Goal: Task Accomplishment & Management: Manage account settings

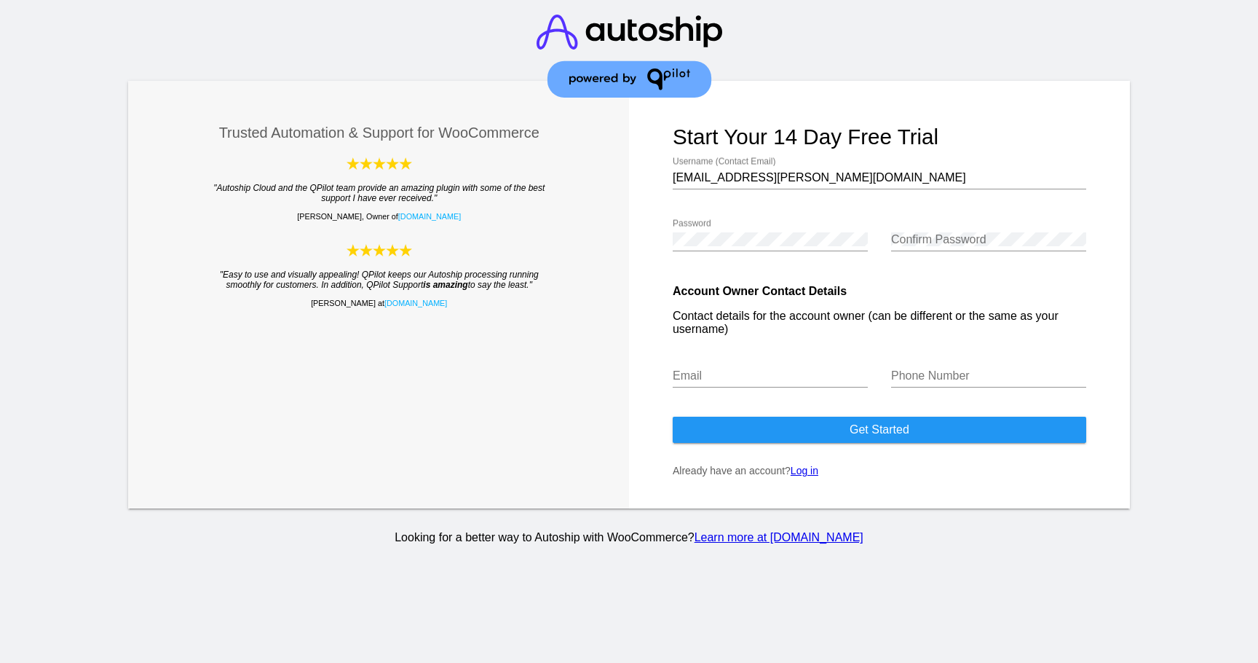
click at [793, 475] on p "Already have an account? Log in" at bounding box center [880, 471] width 414 height 12
click at [801, 475] on link "Log in" at bounding box center [805, 471] width 28 height 12
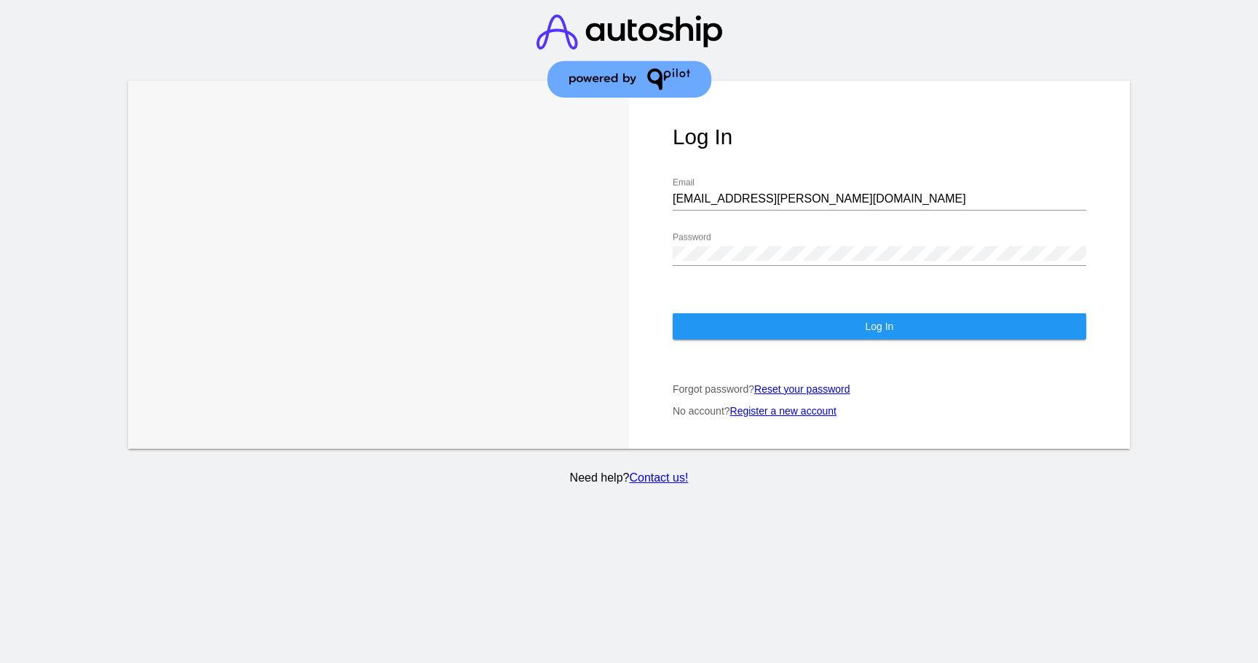
click at [804, 330] on div "Log In [EMAIL_ADDRESS][PERSON_NAME][DOMAIN_NAME] Email Password Log In Forgot p…" at bounding box center [879, 265] width 501 height 368
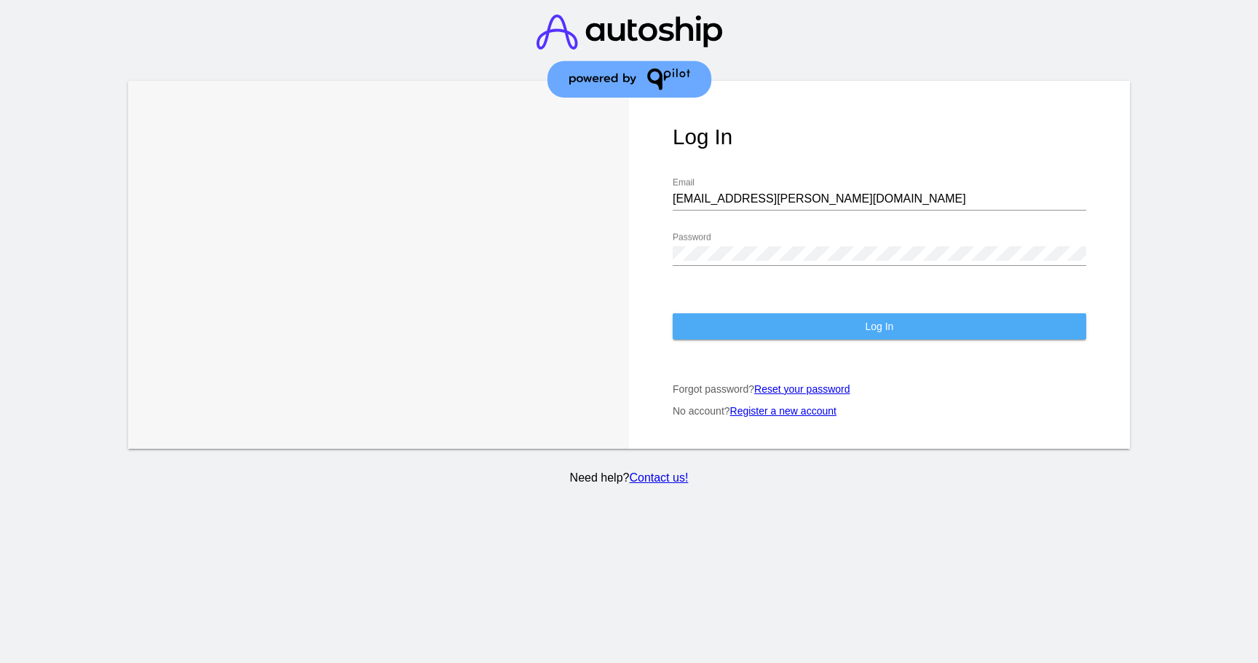
click at [803, 313] on button "Log In" at bounding box center [880, 326] width 414 height 26
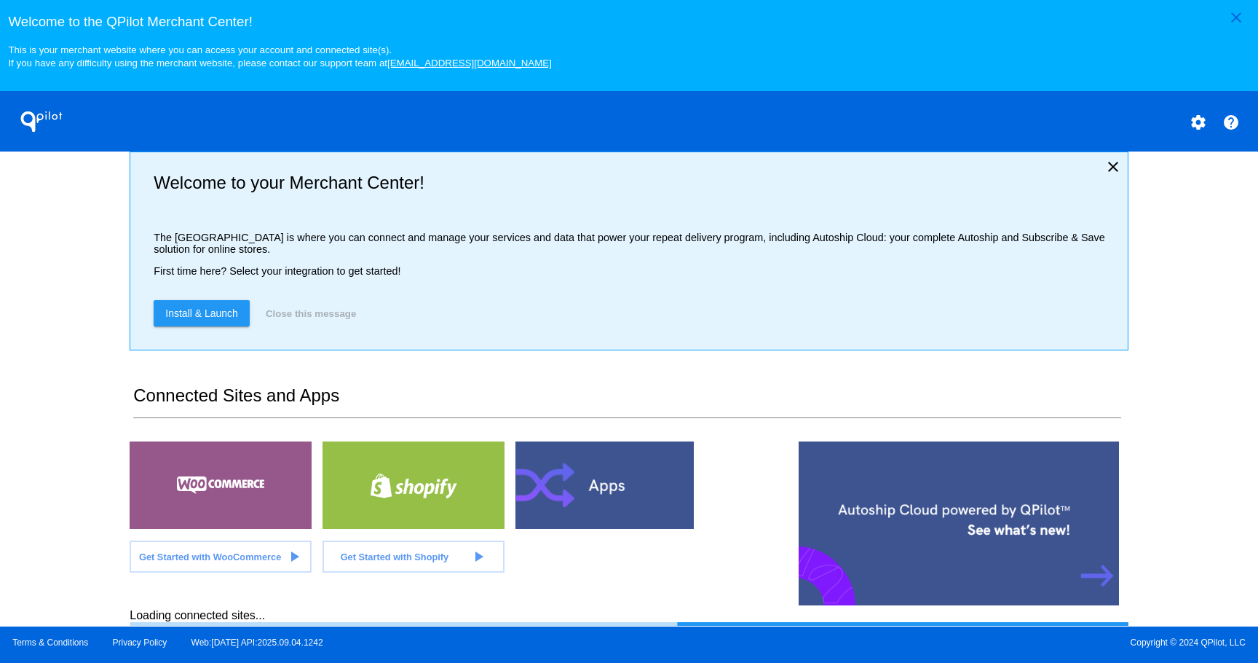
scroll to position [24, 0]
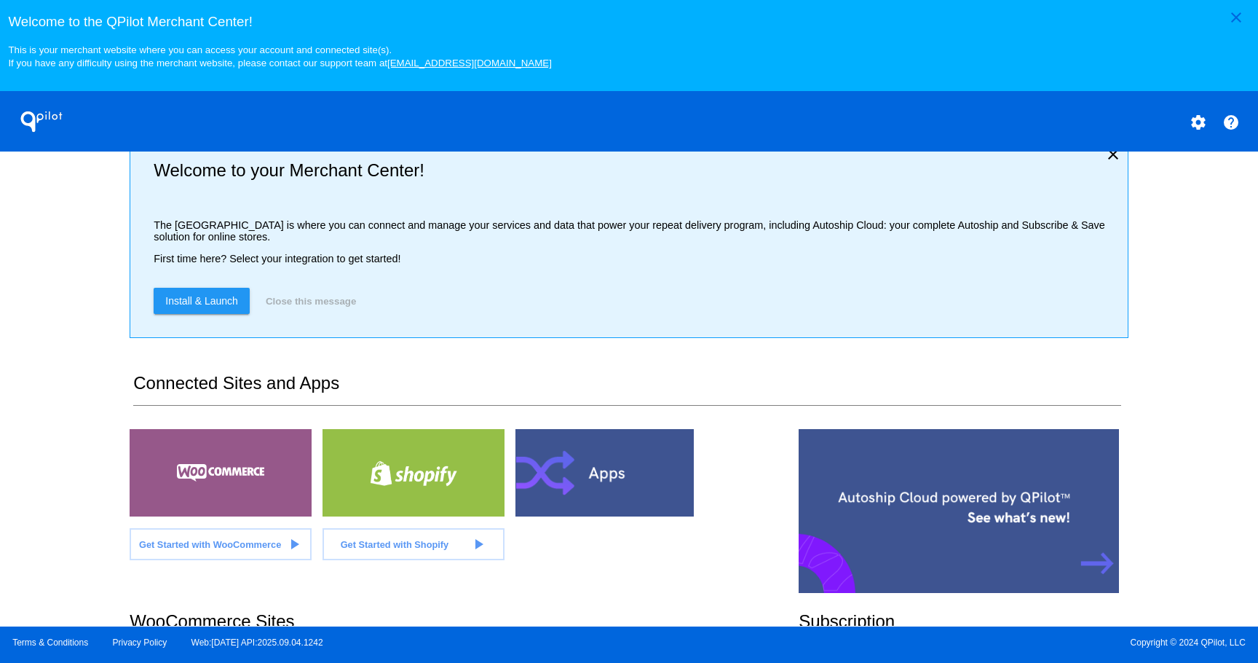
click at [270, 496] on div at bounding box center [221, 472] width 182 height 87
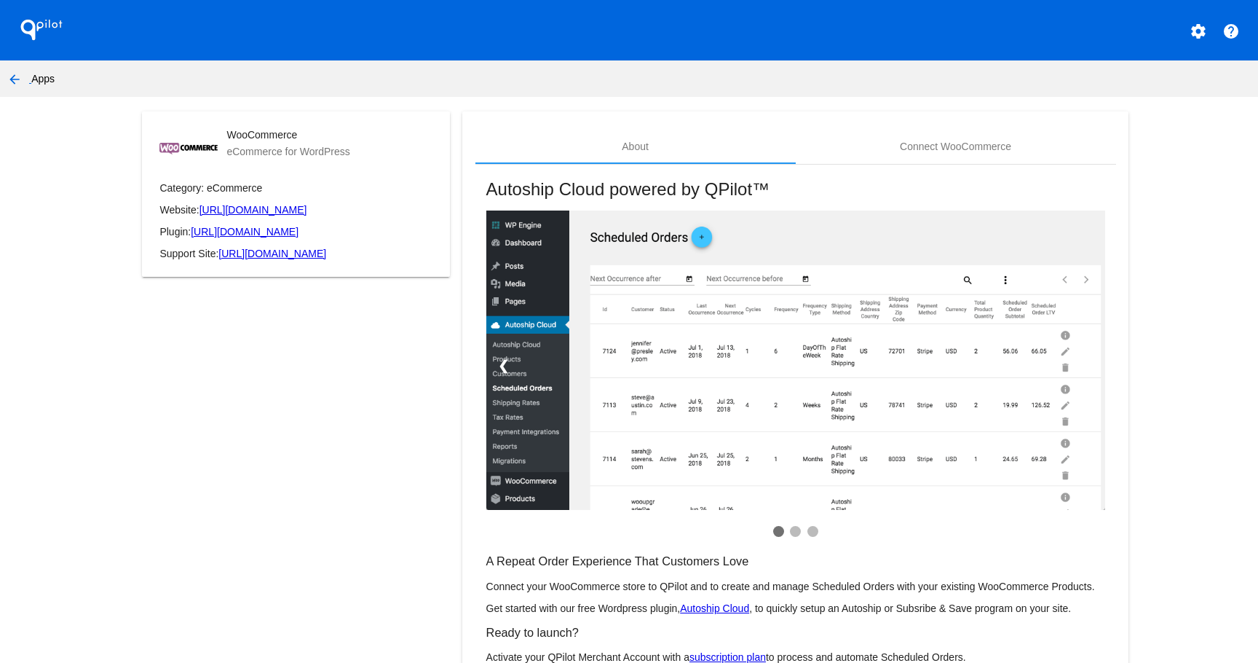
scroll to position [74, 0]
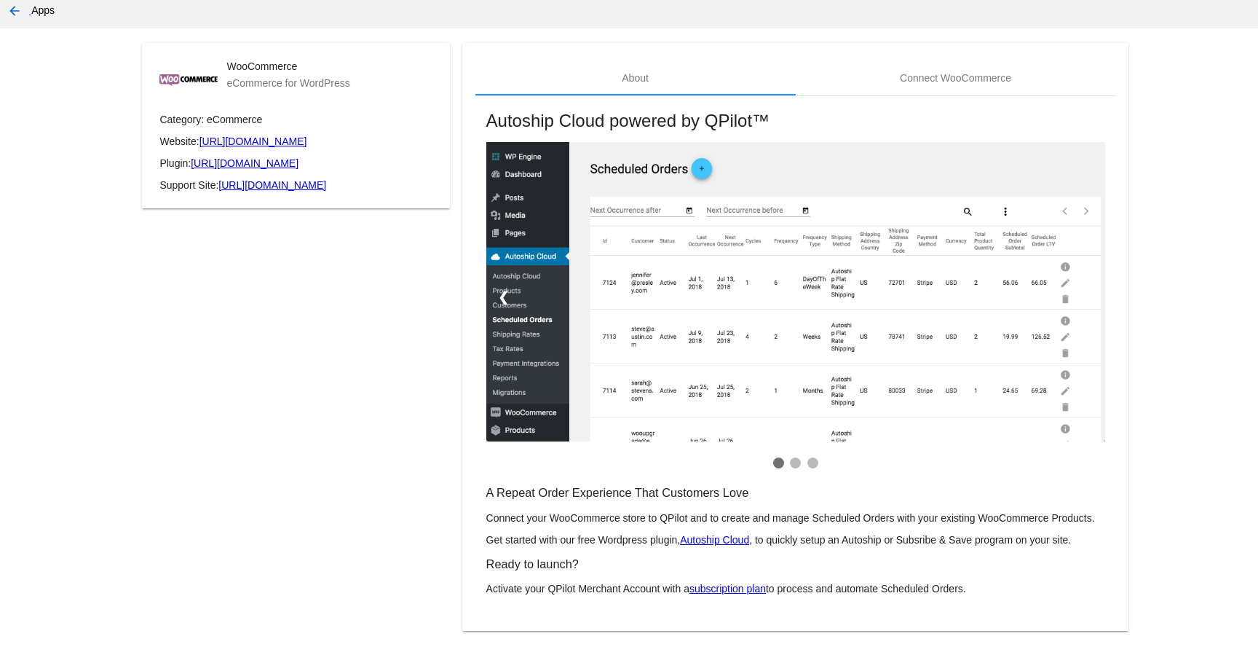
click at [543, 495] on h3 "A Repeat Order Experience That Customers Love" at bounding box center [795, 493] width 619 height 14
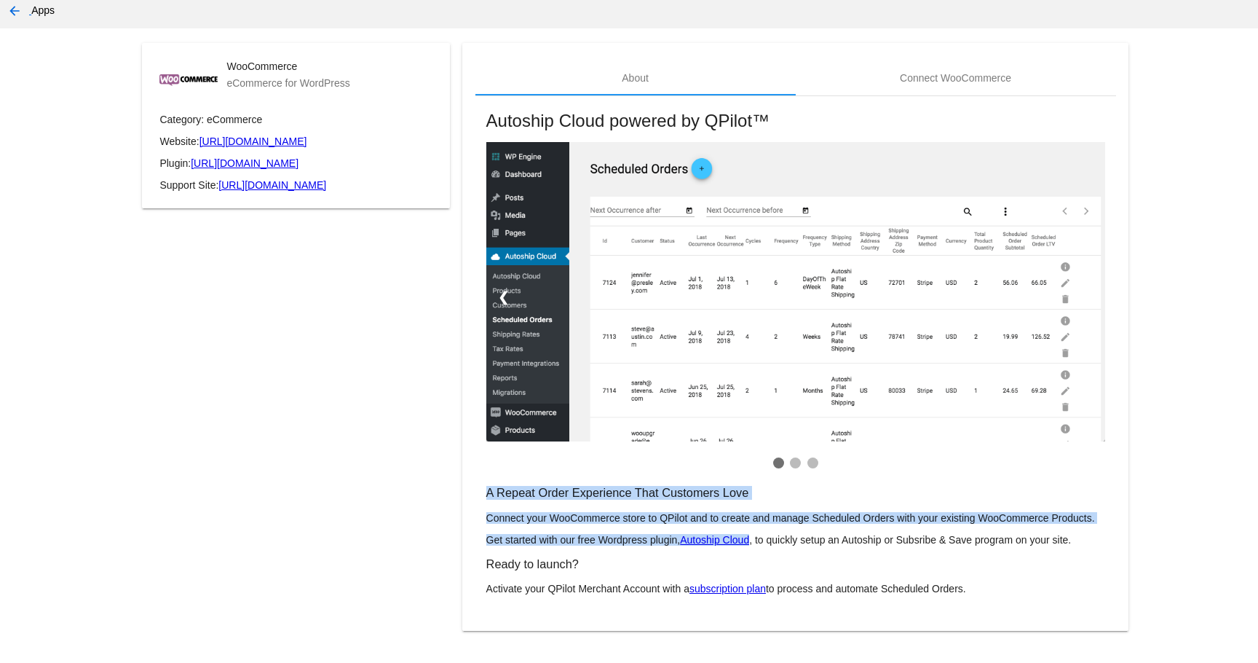
drag, startPoint x: 543, startPoint y: 495, endPoint x: 541, endPoint y: 536, distance: 40.8
click at [541, 536] on mat-card-content "A Repeat Order Experience That Customers Love Connect your WooCommerce store to…" at bounding box center [795, 540] width 619 height 108
click at [541, 536] on p "Get started with our free Wordpress plugin, Autoship Cloud , to quickly setup a…" at bounding box center [795, 540] width 619 height 12
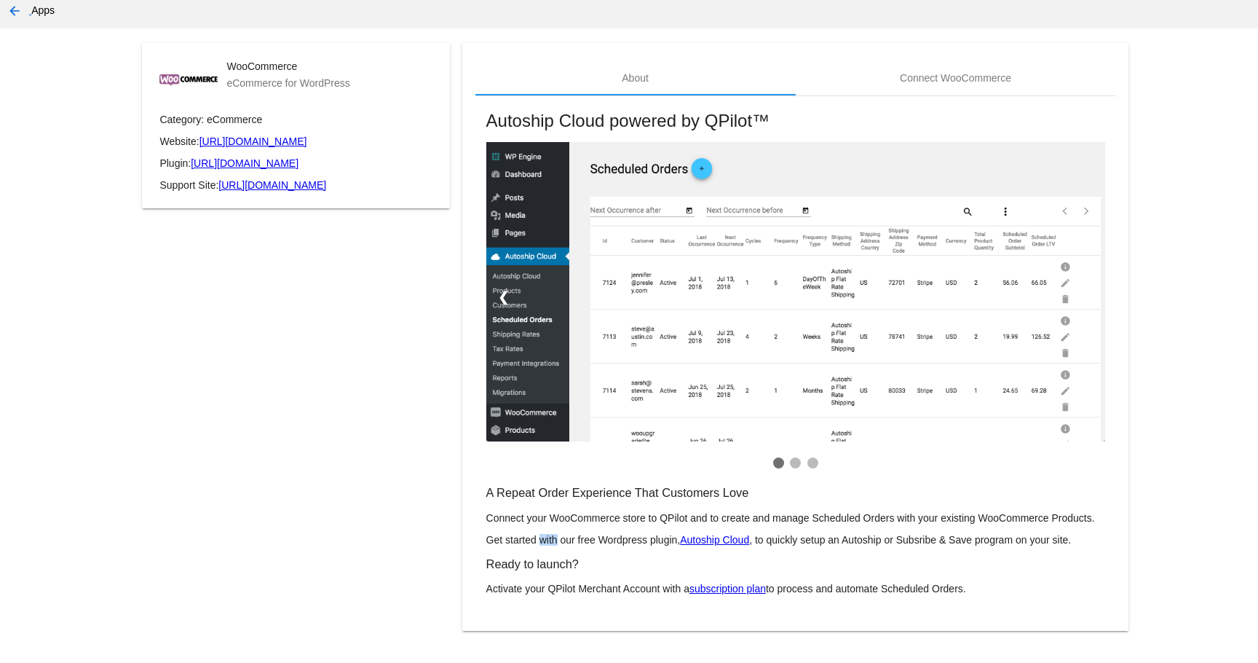
click at [541, 536] on p "Get started with our free Wordpress plugin, Autoship Cloud , to quickly setup a…" at bounding box center [795, 540] width 619 height 12
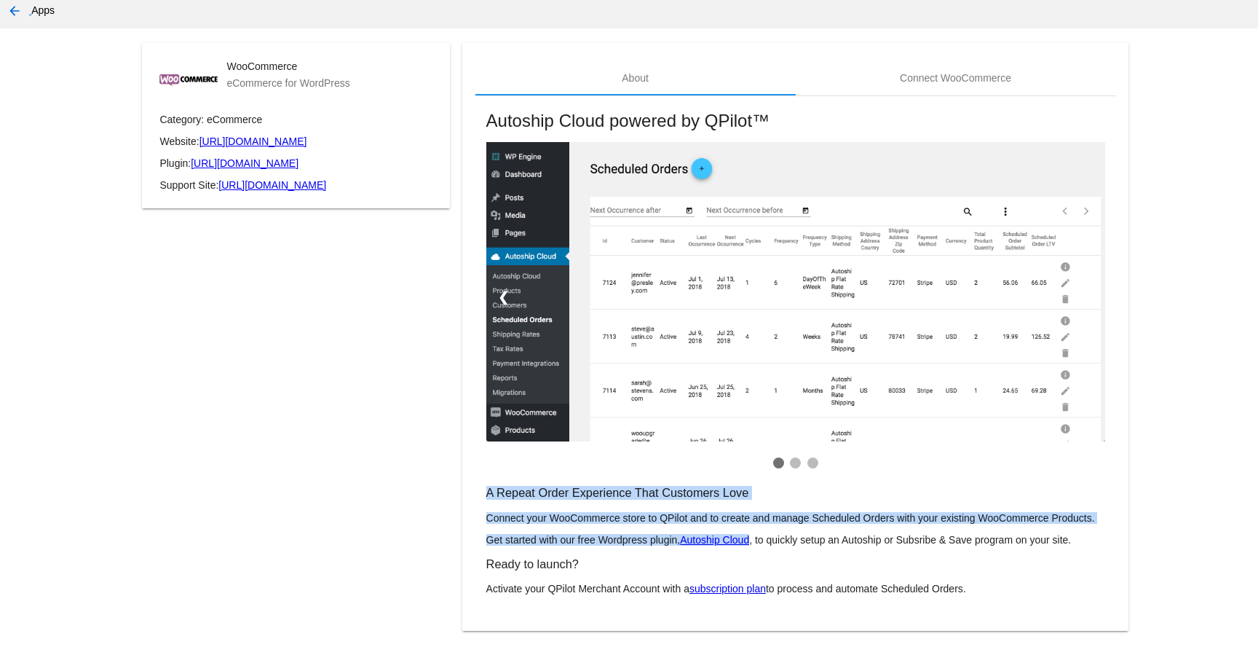
drag, startPoint x: 541, startPoint y: 536, endPoint x: 526, endPoint y: 494, distance: 44.7
click at [526, 494] on mat-card-content "A Repeat Order Experience That Customers Love Connect your WooCommerce store to…" at bounding box center [795, 540] width 619 height 108
click at [526, 494] on h3 "A Repeat Order Experience That Customers Love" at bounding box center [795, 493] width 619 height 14
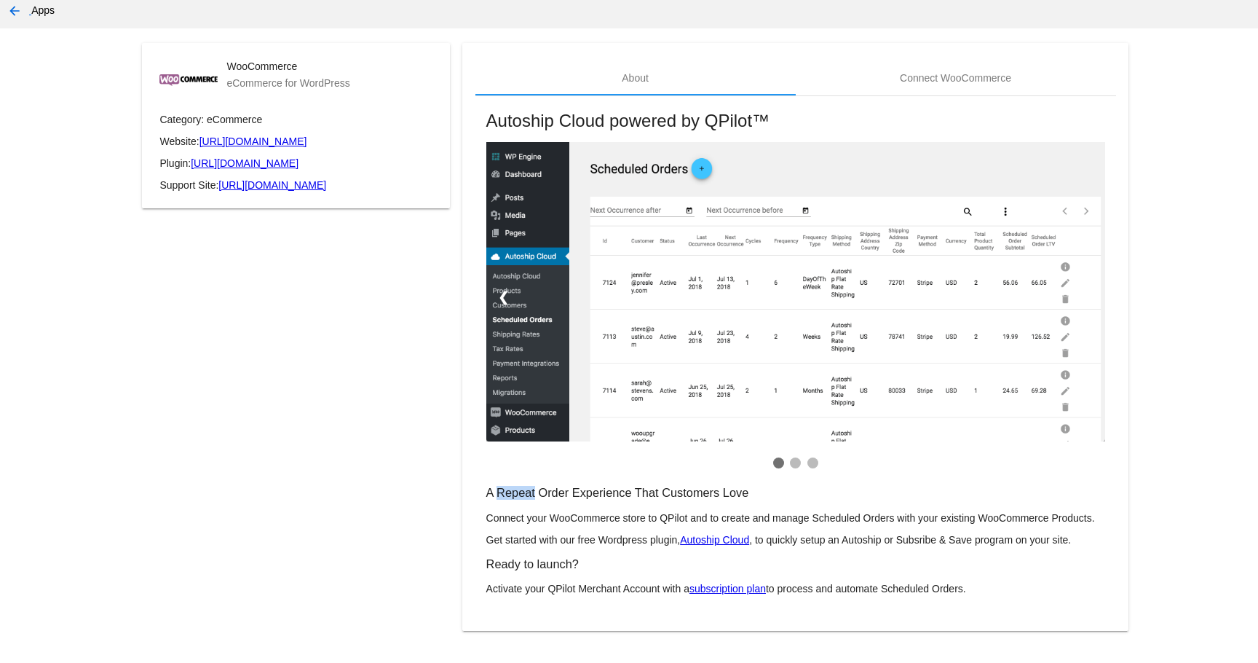
click at [526, 494] on h3 "A Repeat Order Experience That Customers Love" at bounding box center [795, 493] width 619 height 14
drag, startPoint x: 526, startPoint y: 494, endPoint x: 526, endPoint y: 524, distance: 29.9
click at [526, 524] on mat-card-content "A Repeat Order Experience That Customers Love Connect your WooCommerce store to…" at bounding box center [795, 540] width 619 height 108
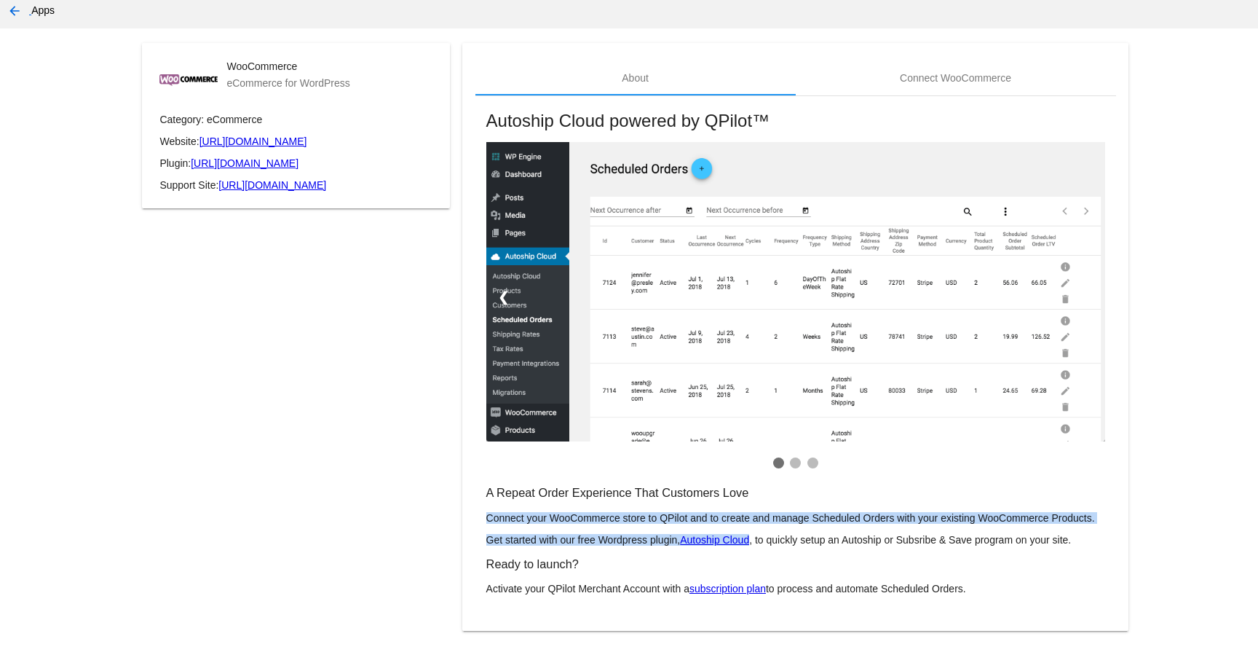
drag, startPoint x: 526, startPoint y: 524, endPoint x: 526, endPoint y: 542, distance: 18.2
click at [526, 542] on mat-card-content "A Repeat Order Experience That Customers Love Connect your WooCommerce store to…" at bounding box center [795, 540] width 619 height 108
click at [526, 542] on p "Get started with our free Wordpress plugin, Autoship Cloud , to quickly setup a…" at bounding box center [795, 540] width 619 height 12
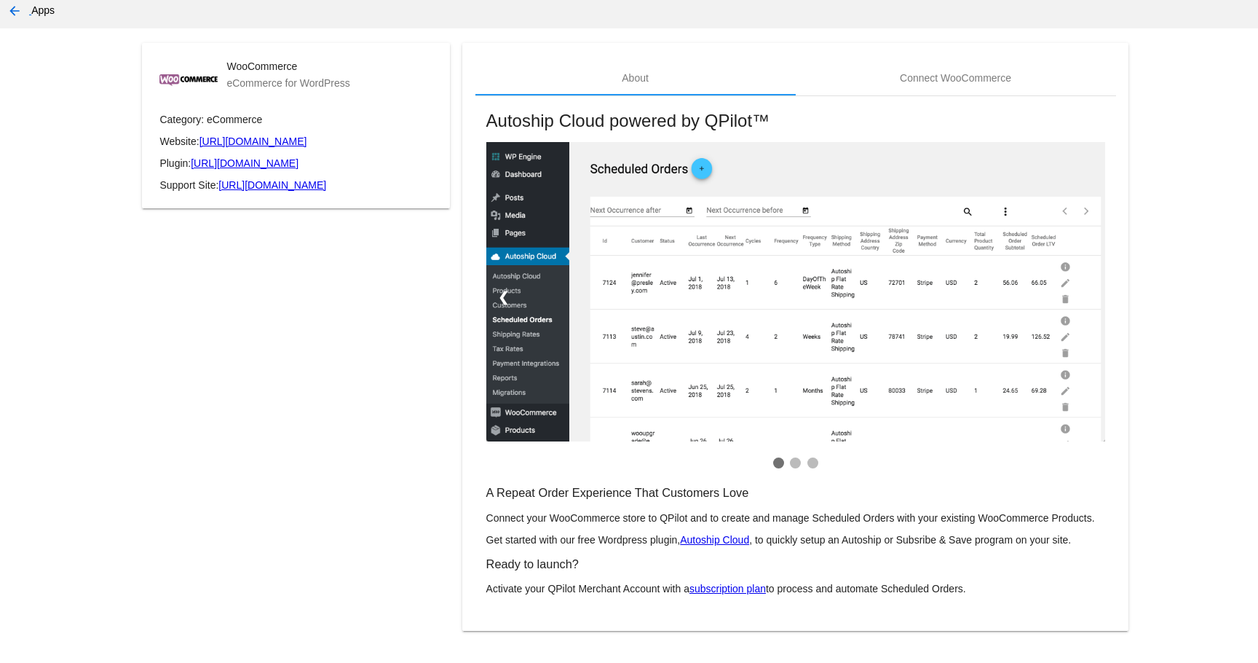
scroll to position [0, 0]
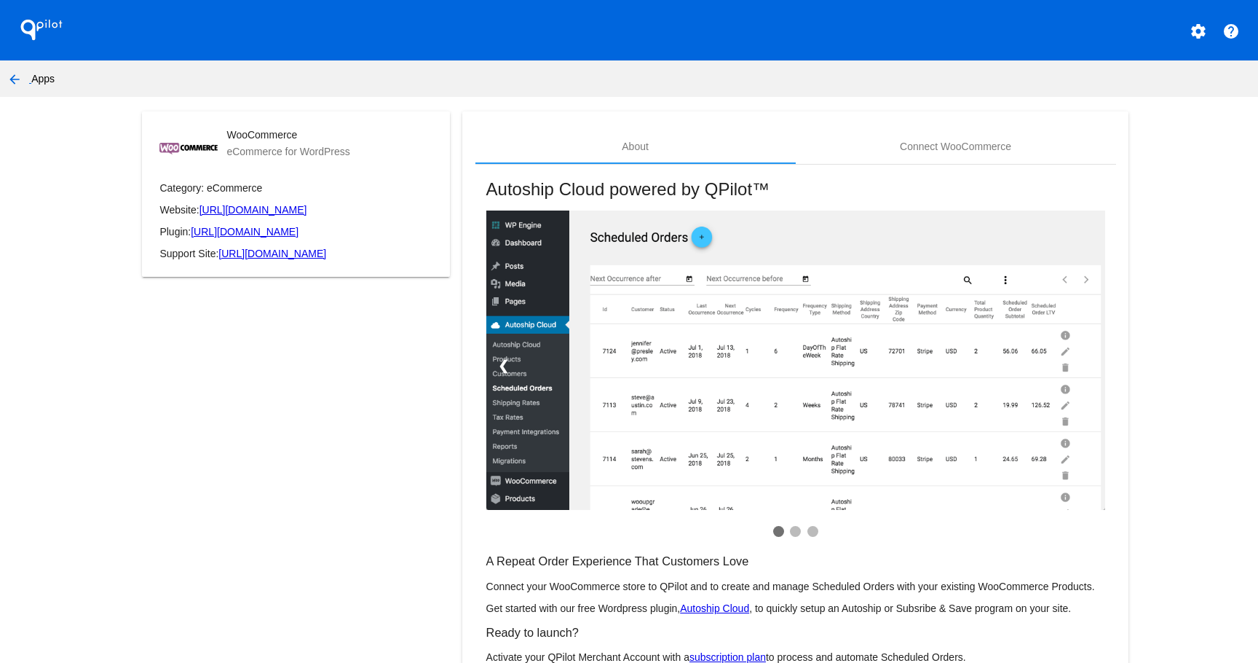
click at [33, 82] on nav "arrow_back Apps" at bounding box center [629, 78] width 1258 height 36
click at [17, 78] on mat-icon "arrow_back" at bounding box center [14, 79] width 17 height 17
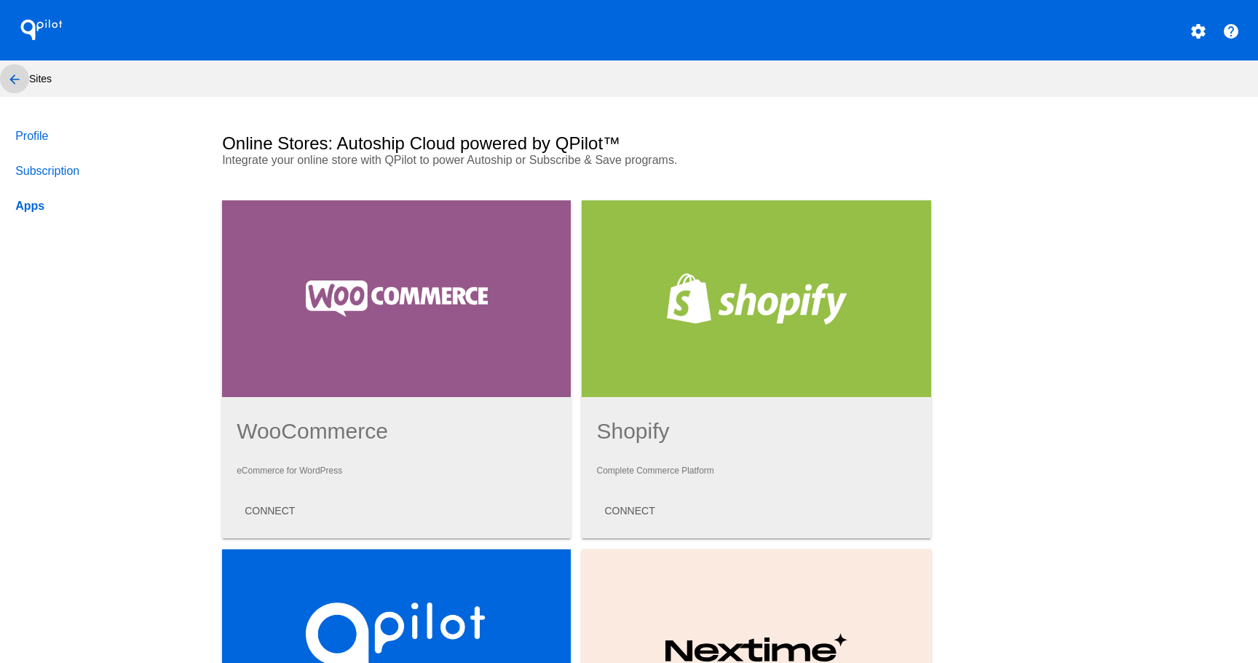
click at [15, 78] on mat-icon "arrow_back" at bounding box center [14, 79] width 17 height 17
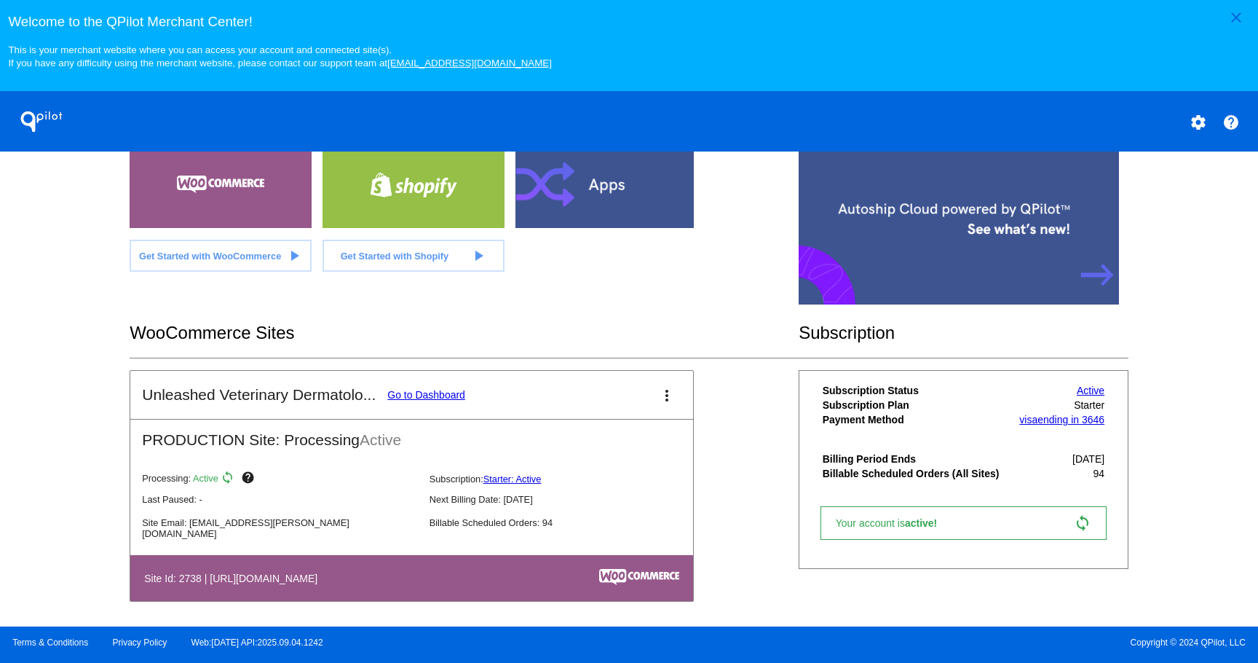
scroll to position [328, 0]
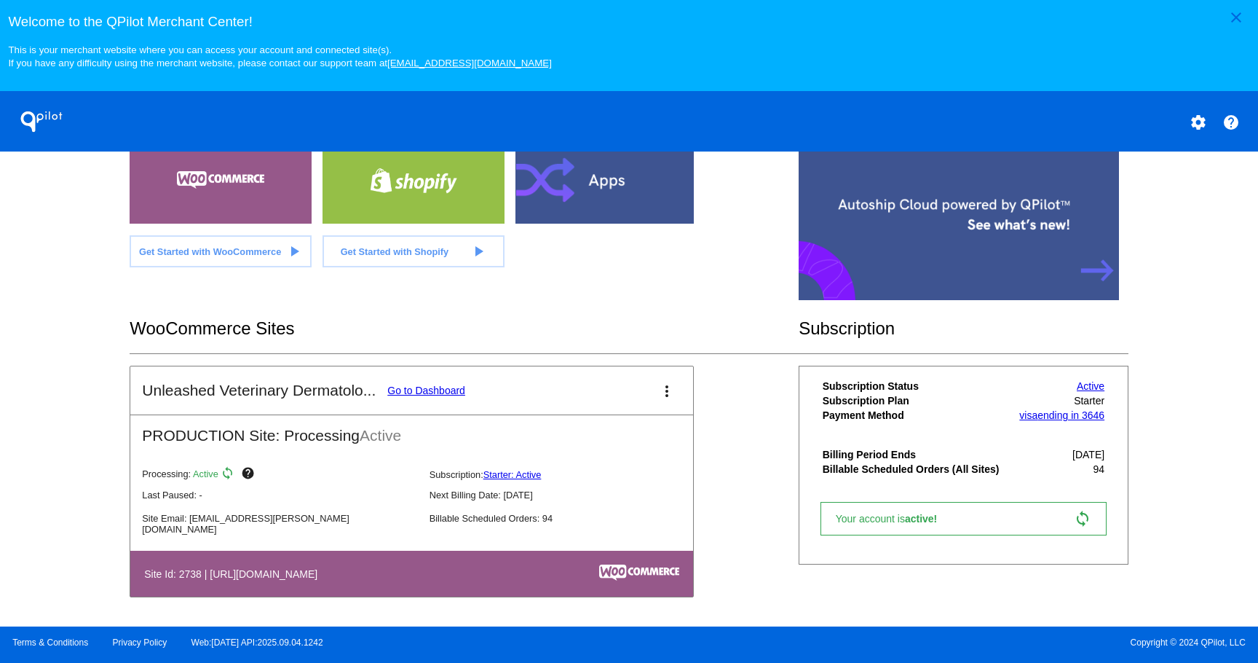
click at [425, 392] on link "Go to Dashboard" at bounding box center [426, 390] width 78 height 12
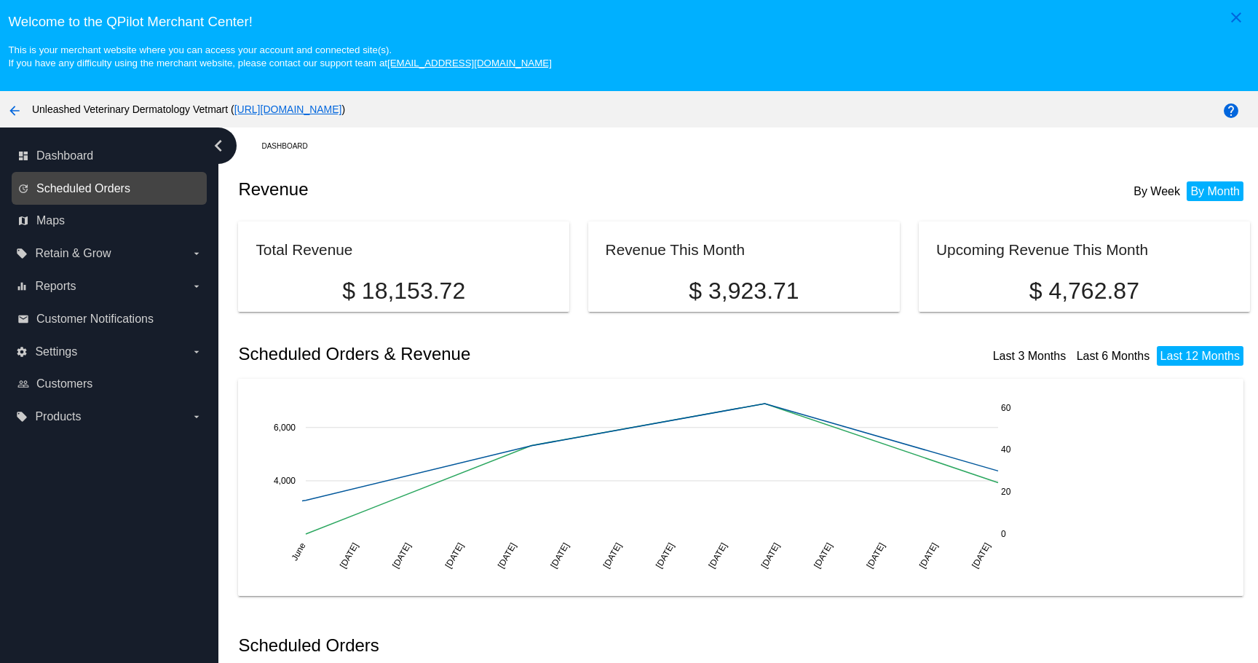
click at [91, 195] on span "Scheduled Orders" at bounding box center [83, 188] width 94 height 13
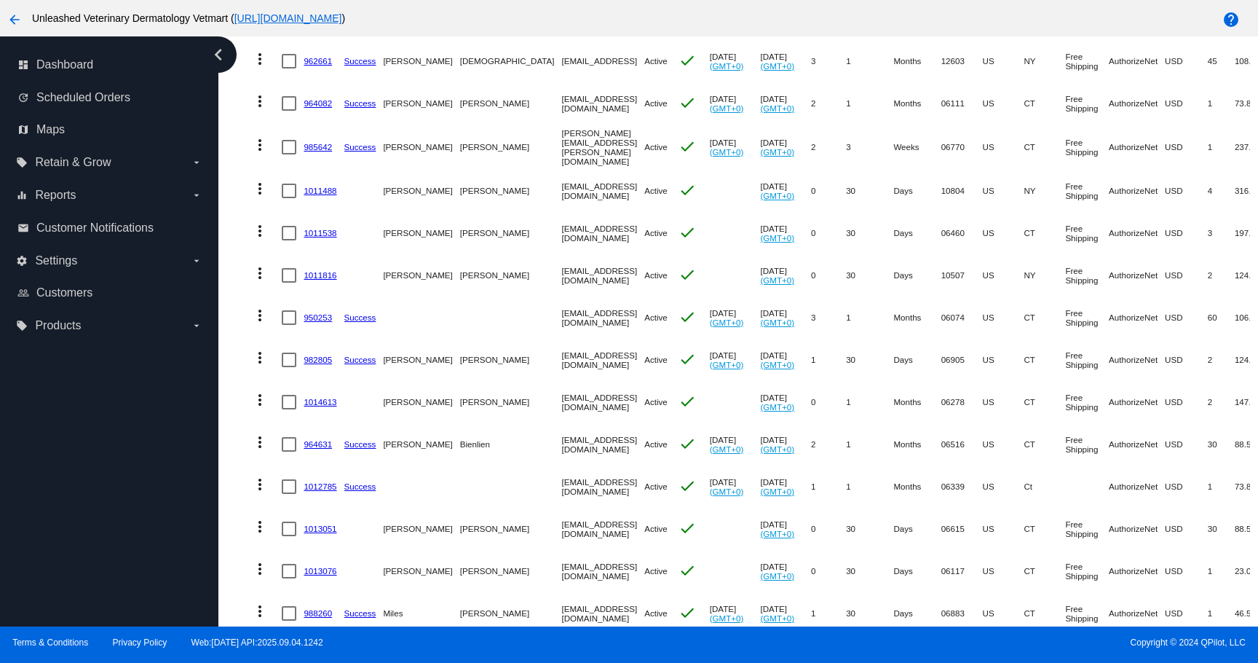
scroll to position [516, 0]
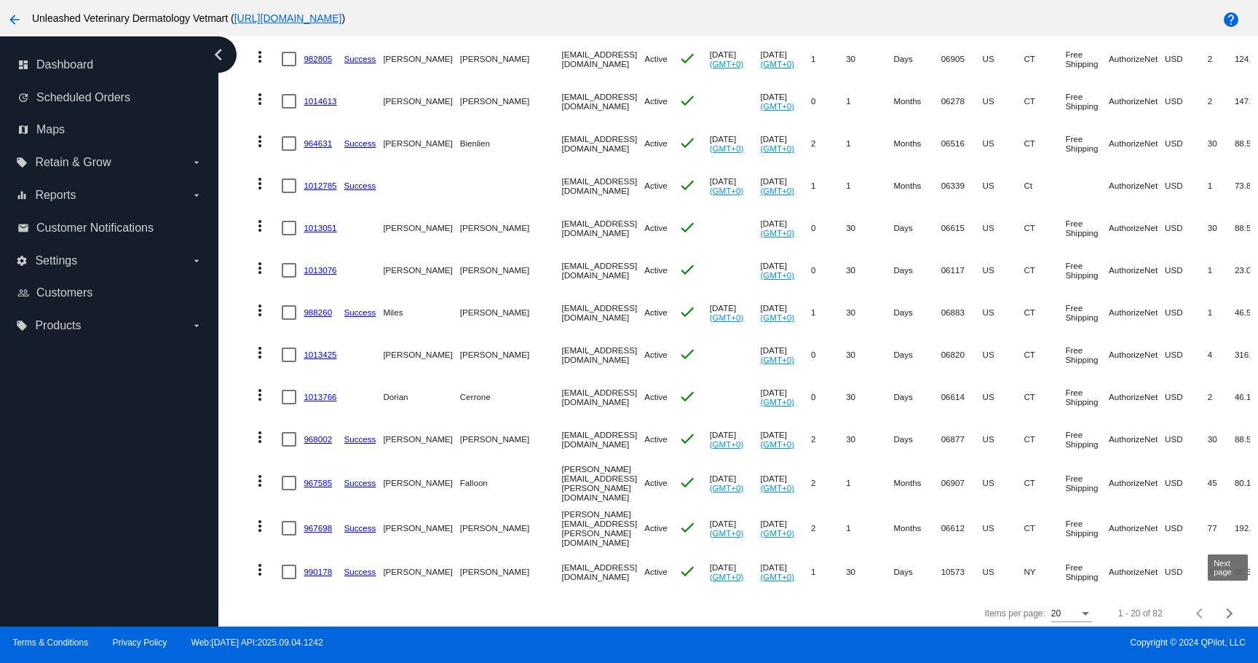
click at [1227, 609] on div "Next page" at bounding box center [1228, 613] width 10 height 10
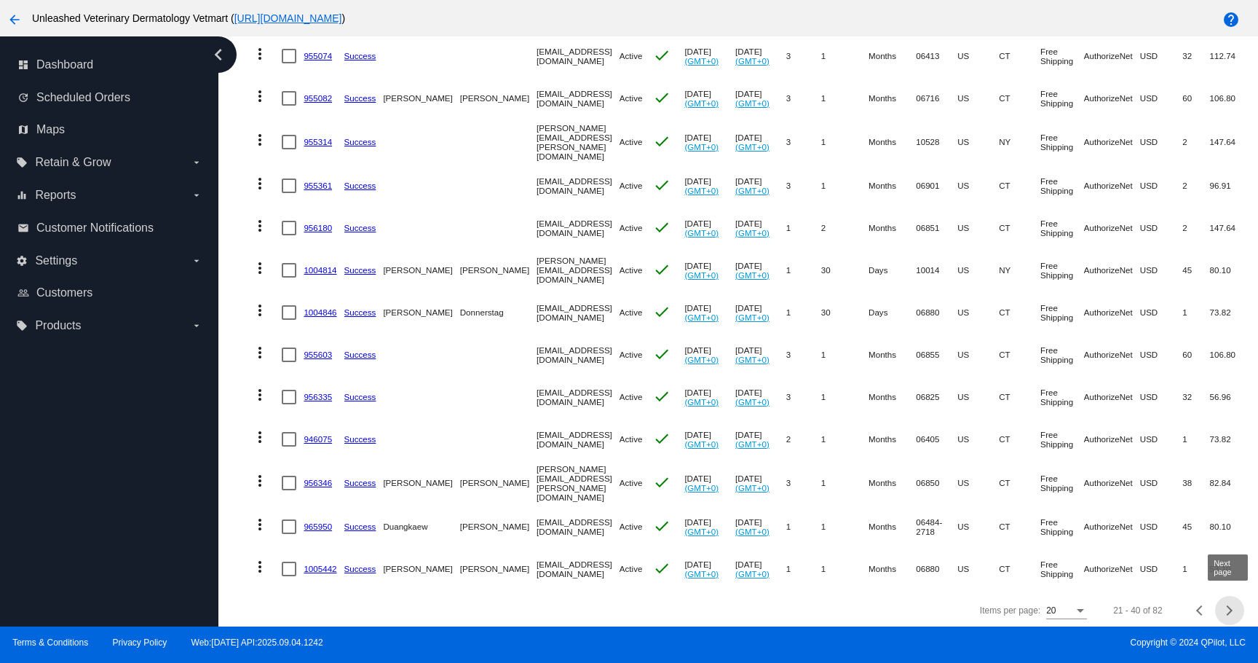
click at [1228, 606] on div "Next page" at bounding box center [1228, 610] width 10 height 10
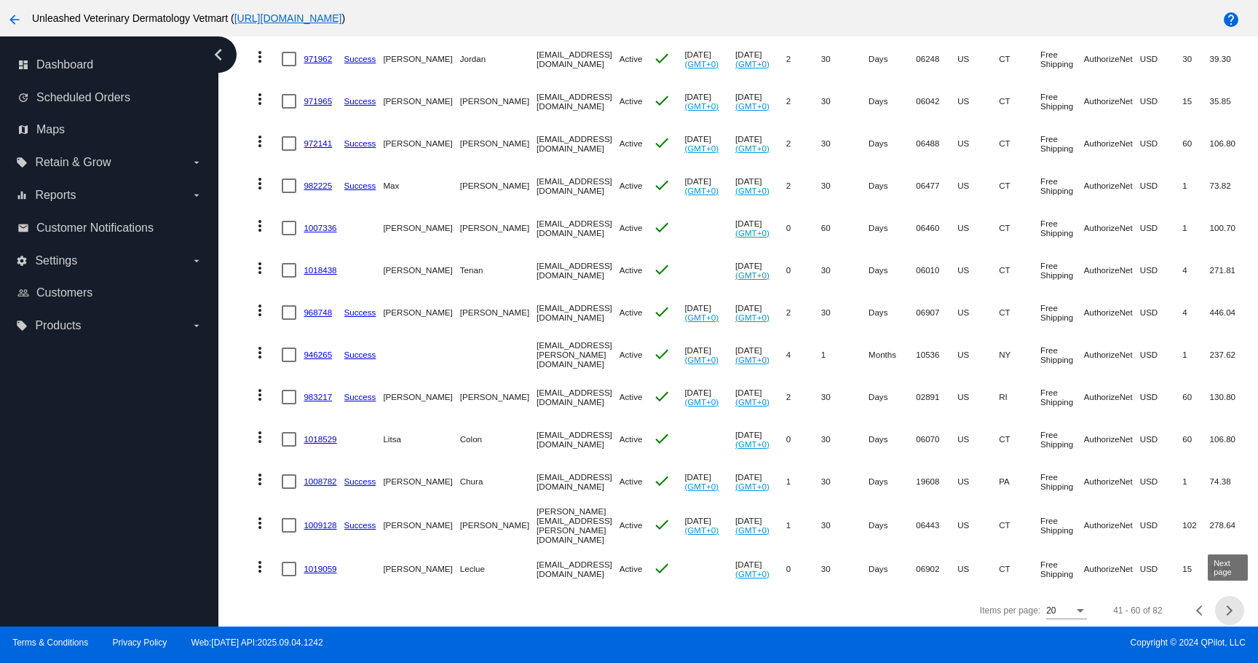
click at [1220, 607] on span "Next page" at bounding box center [1229, 610] width 29 height 7
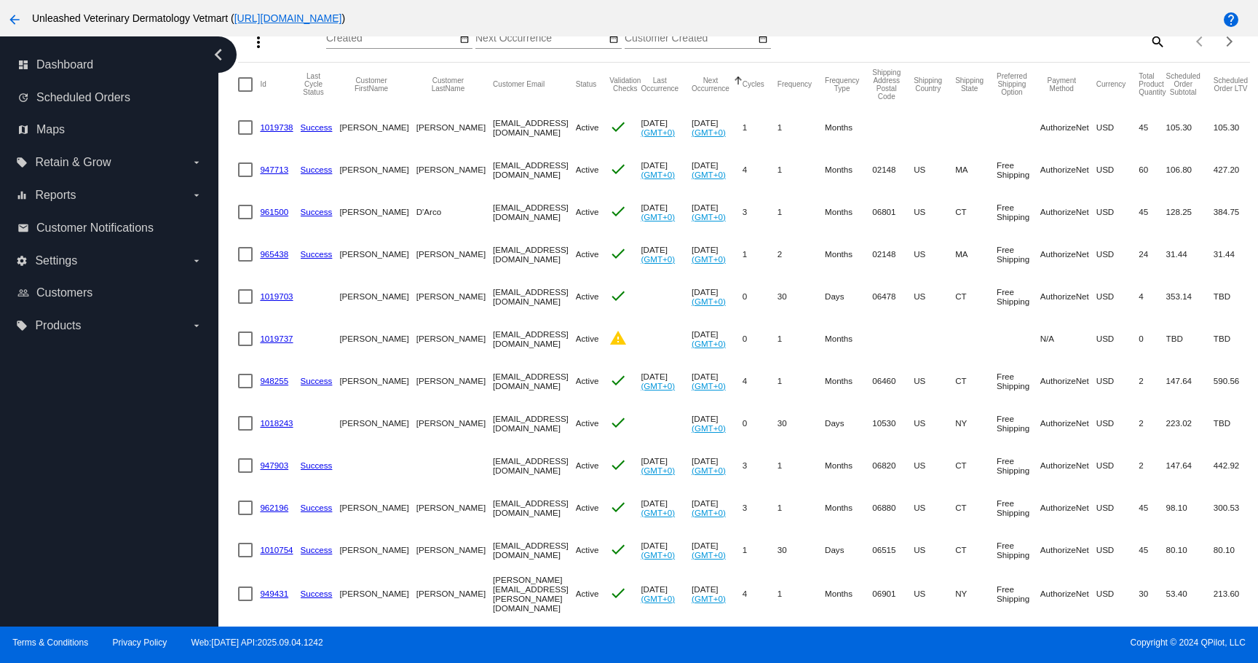
scroll to position [0, 36]
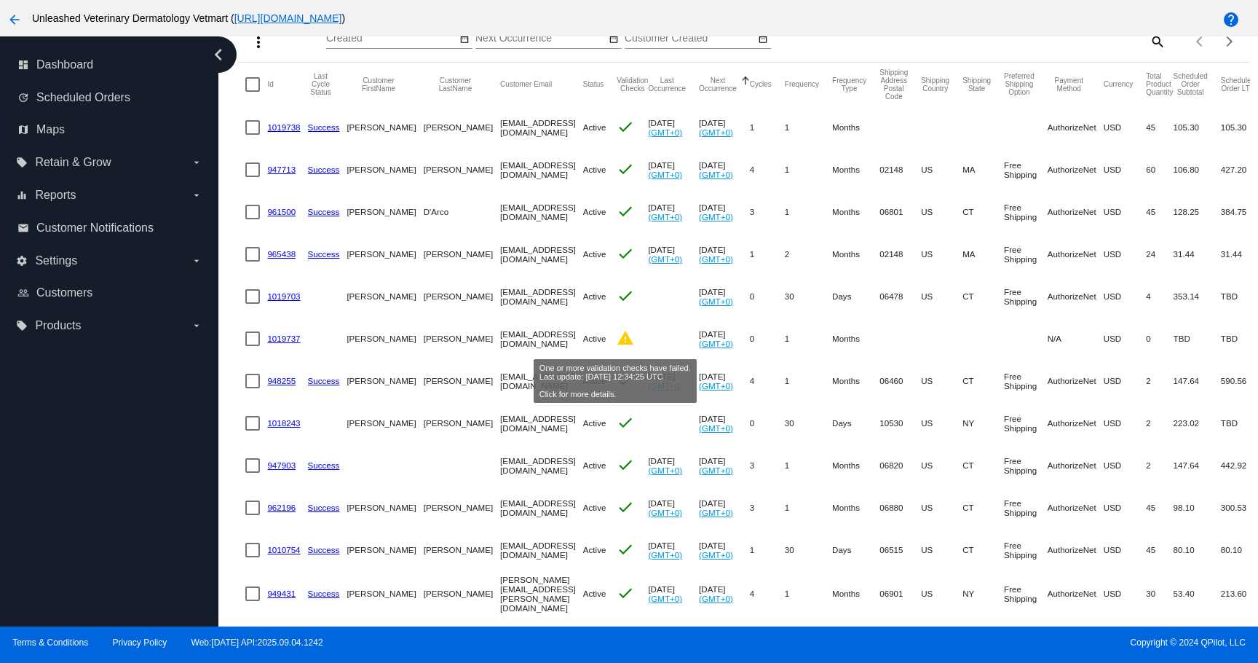
click at [617, 340] on mat-icon "warning" at bounding box center [625, 337] width 17 height 17
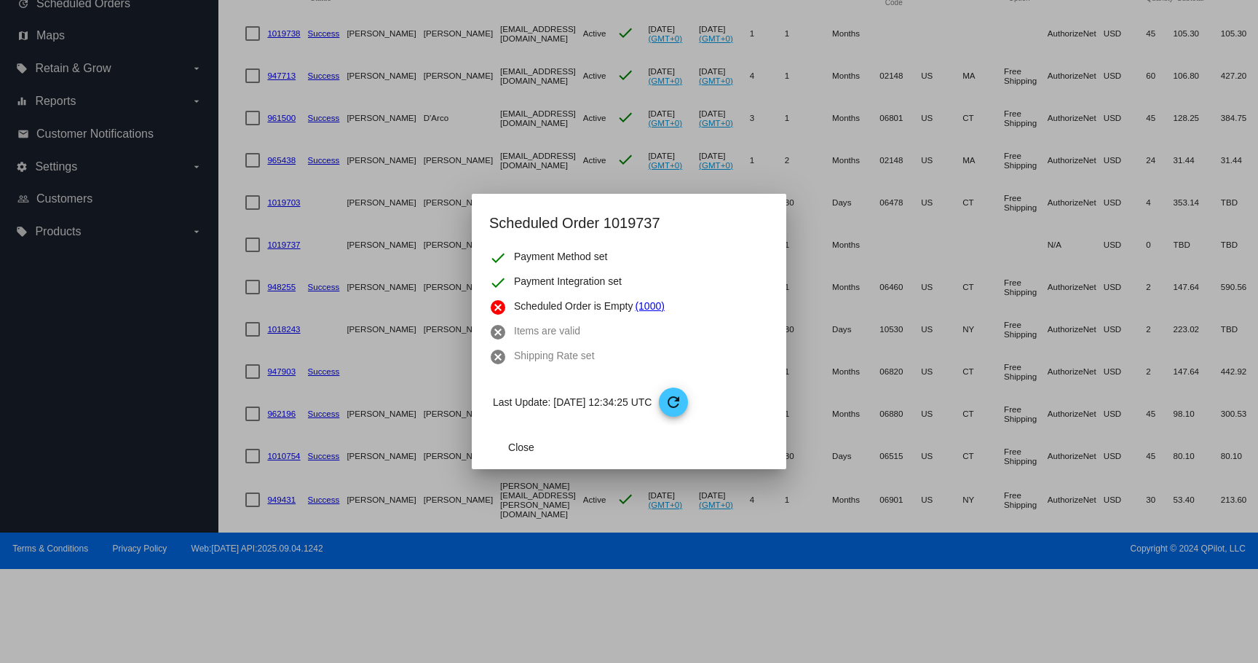
scroll to position [94, 0]
click at [747, 183] on div at bounding box center [629, 331] width 1258 height 663
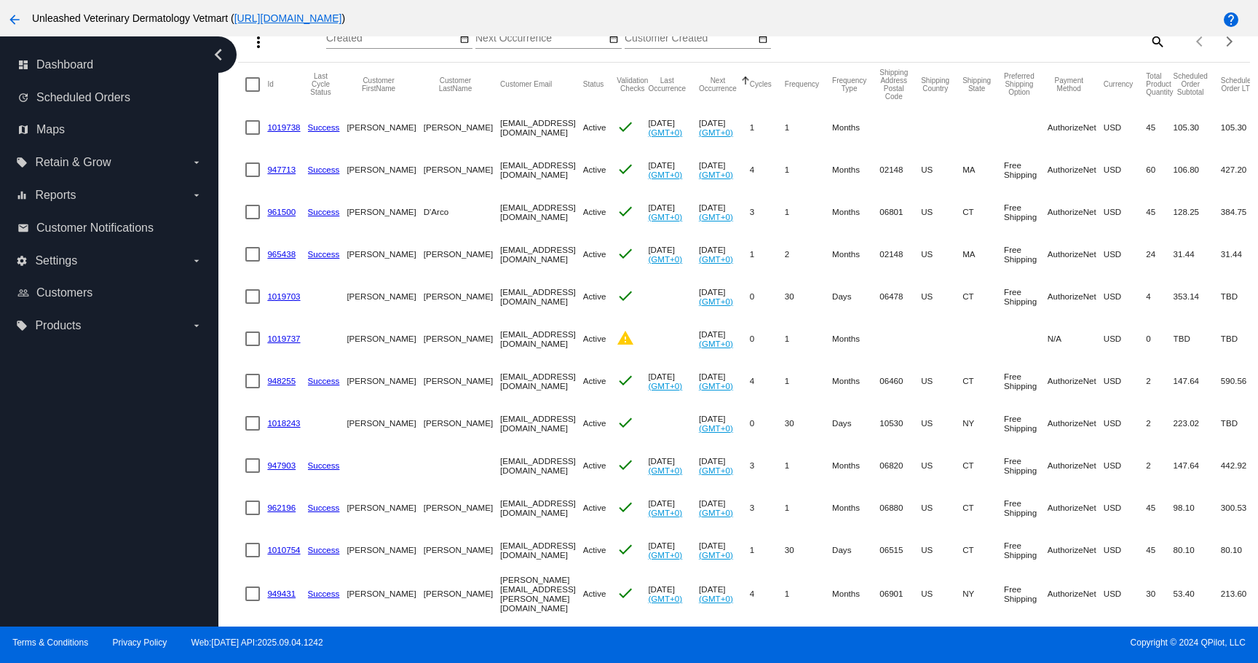
click at [253, 342] on div at bounding box center [252, 338] width 15 height 15
click at [253, 346] on input "checkbox" at bounding box center [252, 346] width 1 height 1
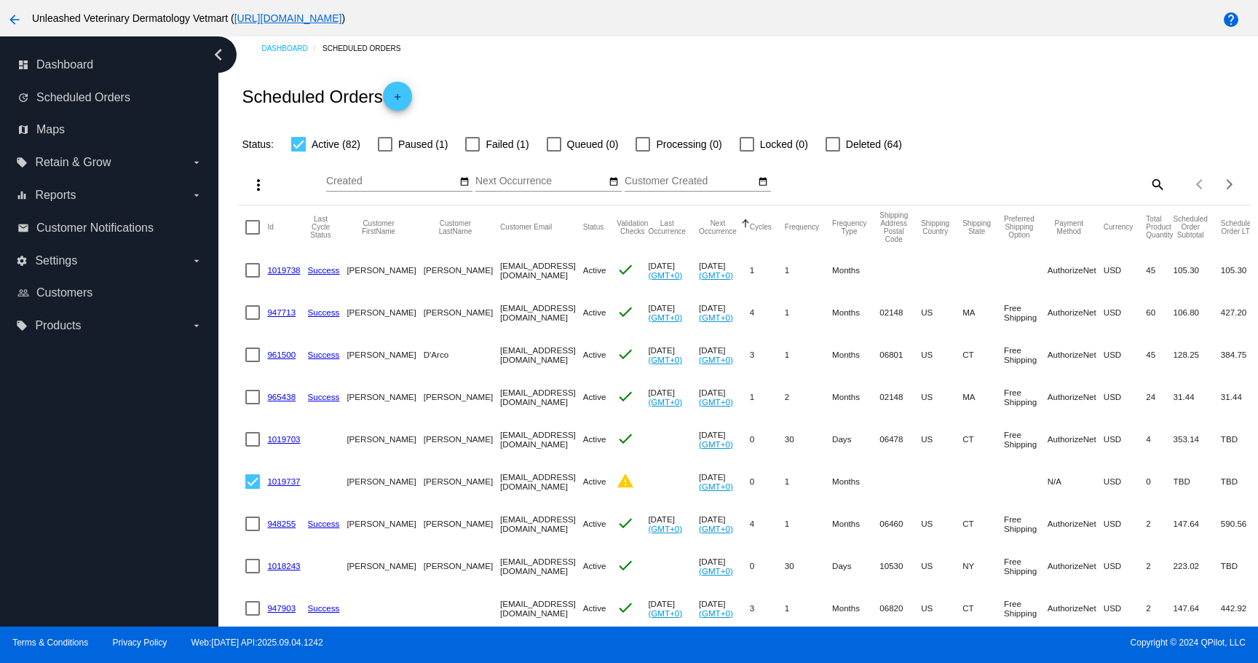
scroll to position [0, 0]
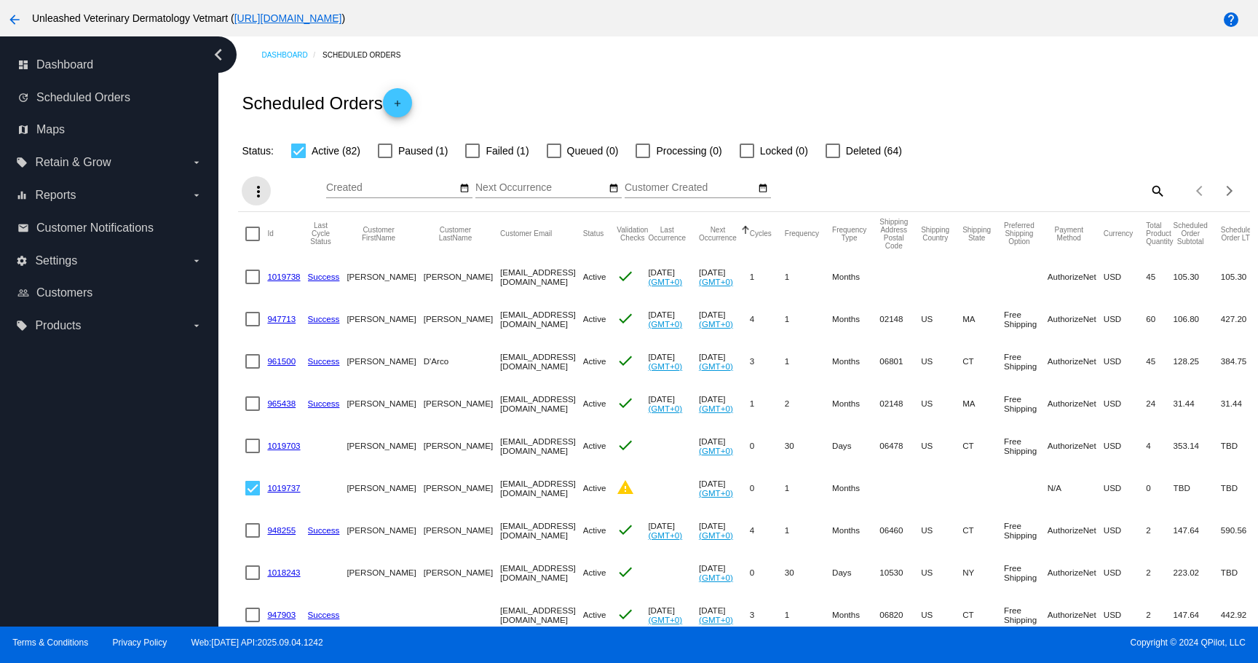
click at [260, 189] on mat-icon "more_vert" at bounding box center [258, 191] width 17 height 17
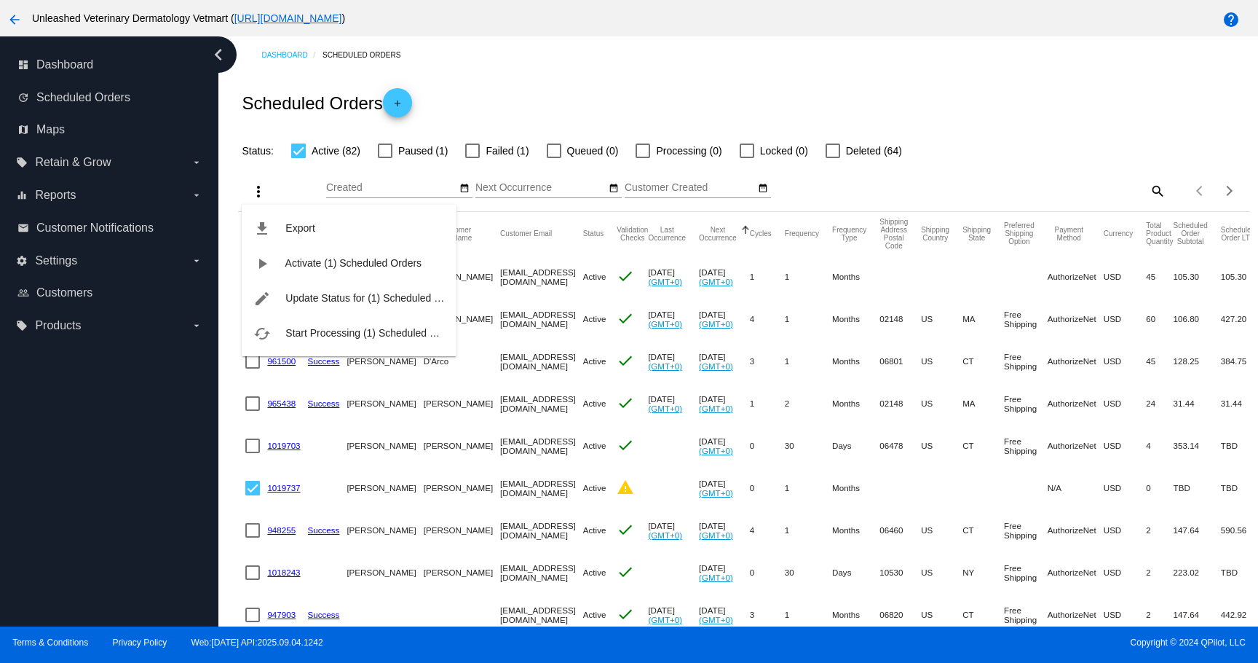
click at [259, 189] on div "file_download Export play_arrow Activate (1) Scheduled Orders edit Update Statu…" at bounding box center [349, 266] width 215 height 179
click at [280, 184] on div "file_download Export play_arrow Activate (1) Scheduled Orders edit Update Statu…" at bounding box center [349, 266] width 215 height 179
click at [304, 183] on div "file_download Export play_arrow Activate (1) Scheduled Orders edit Update Statu…" at bounding box center [349, 266] width 215 height 179
click at [289, 187] on div "file_download Export play_arrow Activate (1) Scheduled Orders edit Update Statu…" at bounding box center [349, 266] width 215 height 179
click at [247, 489] on div at bounding box center [629, 331] width 1258 height 663
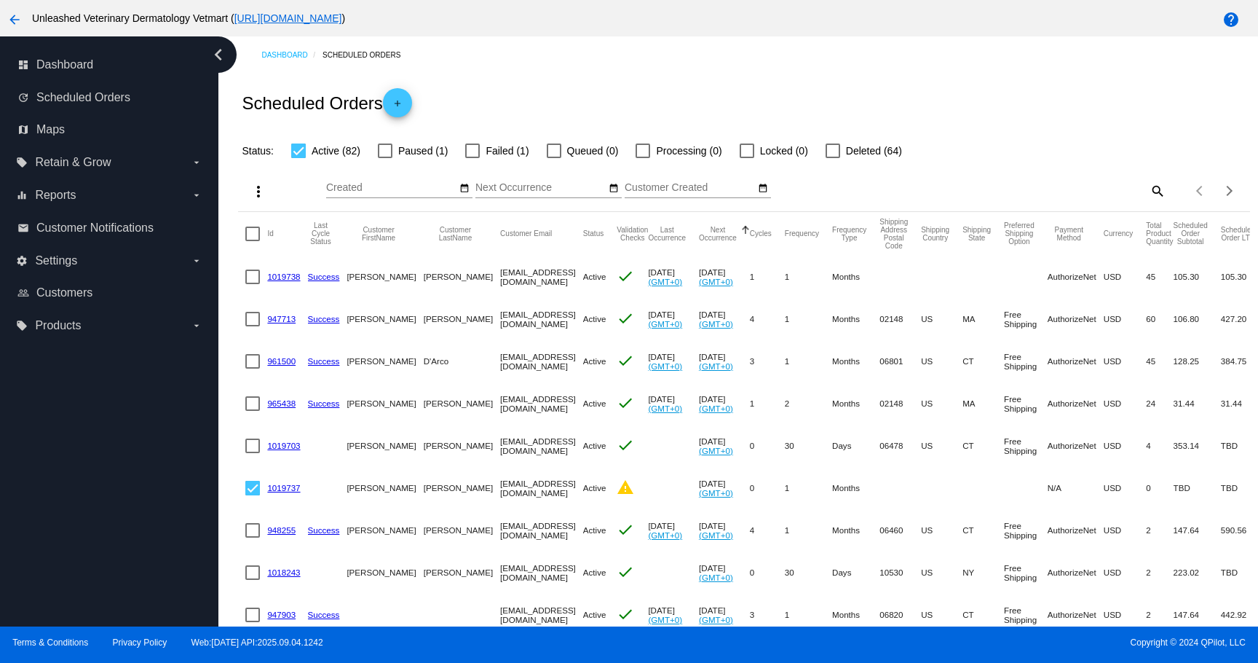
click at [248, 490] on div at bounding box center [252, 488] width 15 height 15
click at [252, 495] on input "checkbox" at bounding box center [252, 495] width 1 height 1
click at [249, 490] on div at bounding box center [252, 488] width 15 height 15
click at [252, 495] on input "checkbox" at bounding box center [252, 495] width 1 height 1
click at [258, 200] on mat-icon "more_vert" at bounding box center [258, 191] width 17 height 17
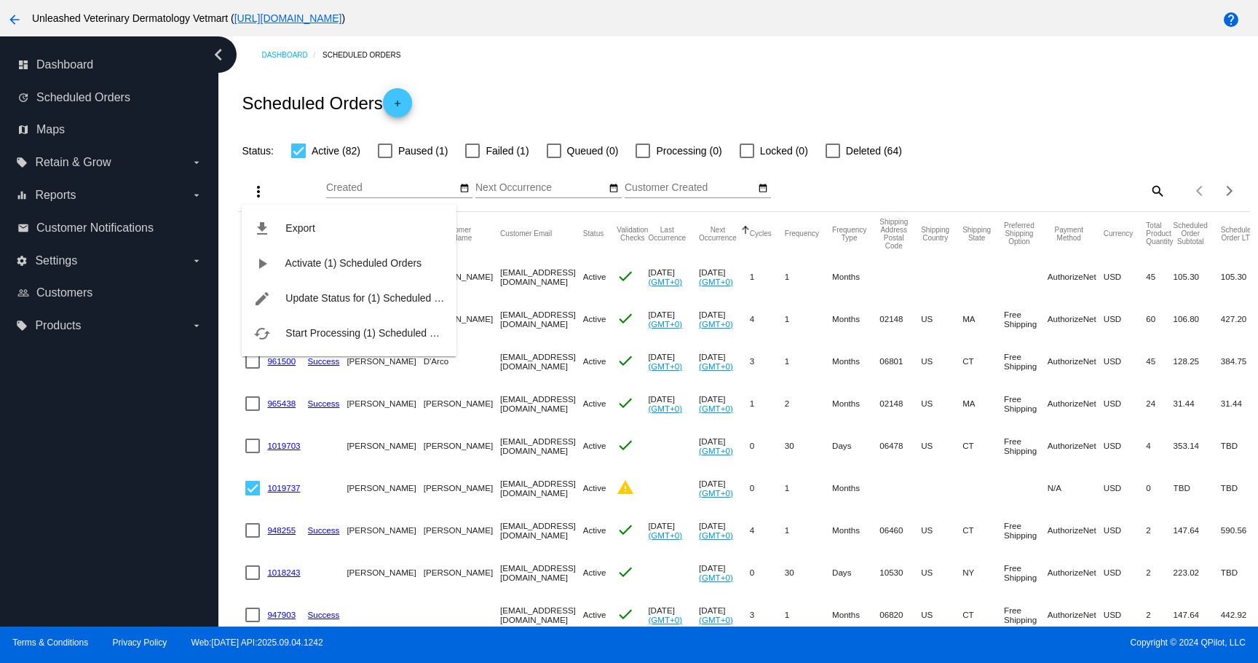
click at [299, 186] on div "file_download Export play_arrow Activate (1) Scheduled Orders edit Update Statu…" at bounding box center [349, 266] width 215 height 179
click at [288, 181] on div "file_download Export play_arrow Activate (1) Scheduled Orders edit Update Statu…" at bounding box center [349, 266] width 215 height 179
click at [285, 178] on div "file_download Export play_arrow Activate (1) Scheduled Orders edit Update Statu…" at bounding box center [349, 266] width 215 height 179
click at [252, 492] on div at bounding box center [629, 331] width 1258 height 663
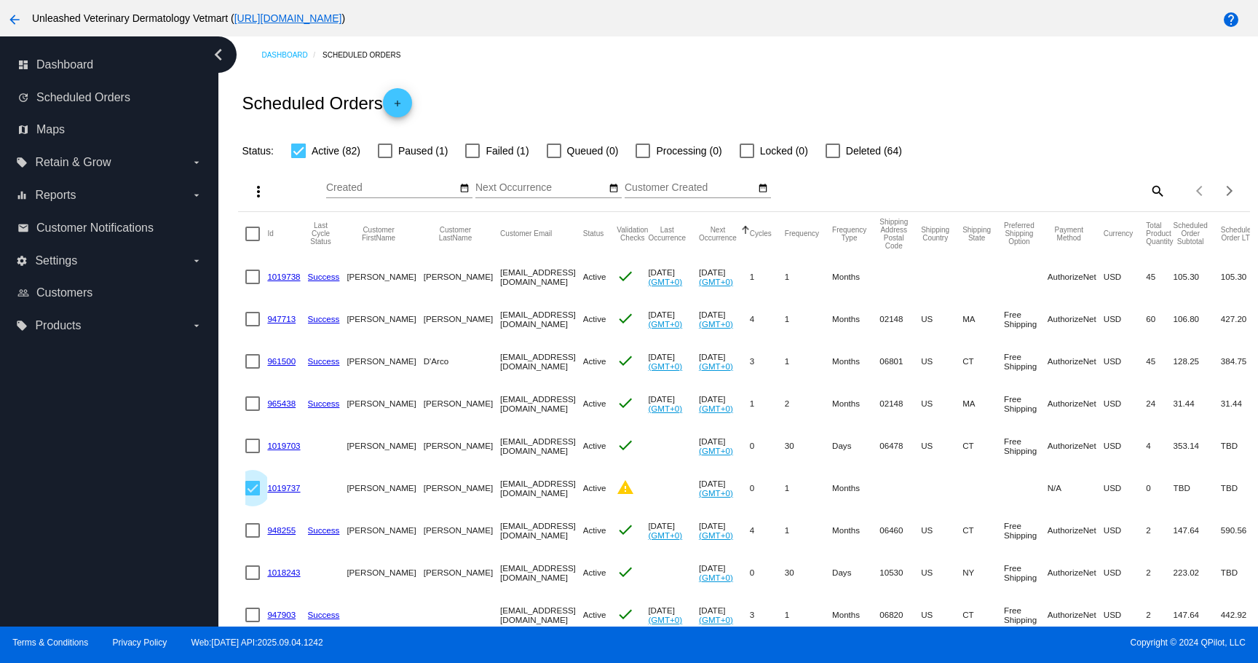
click at [252, 492] on div at bounding box center [252, 488] width 15 height 15
click at [252, 495] on input "checkbox" at bounding box center [252, 495] width 1 height 1
checkbox input "false"
click at [277, 492] on link "1019737" at bounding box center [283, 487] width 33 height 9
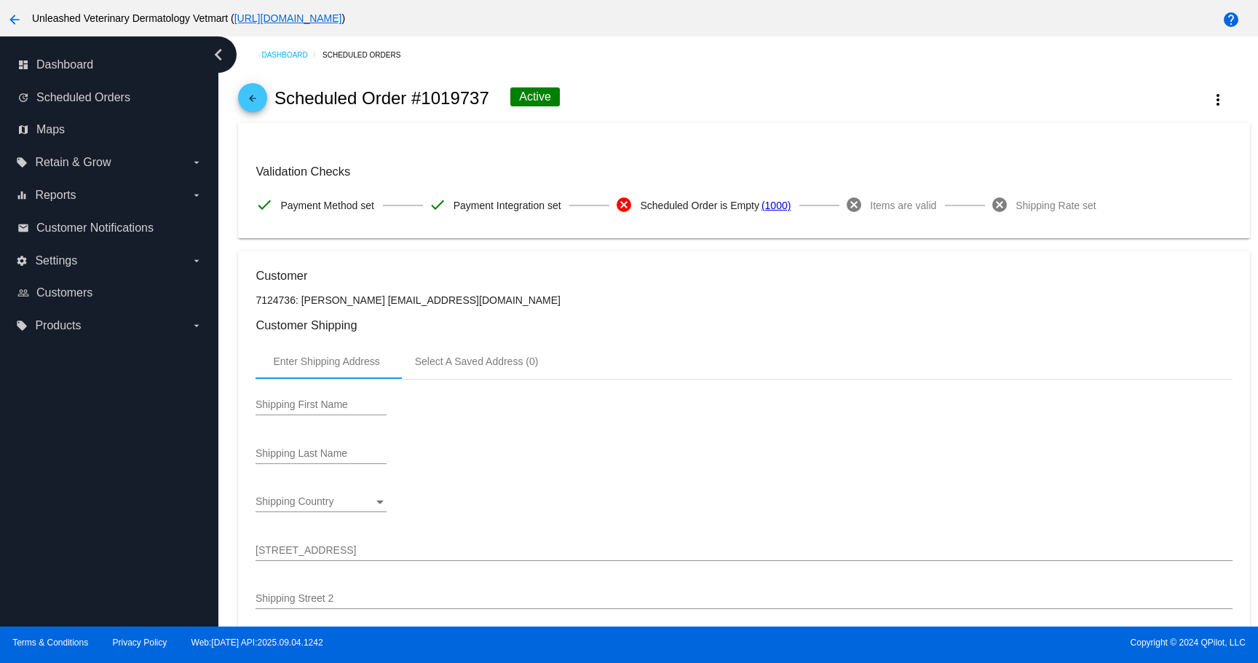
click at [251, 95] on mat-icon "arrow_back" at bounding box center [252, 101] width 17 height 17
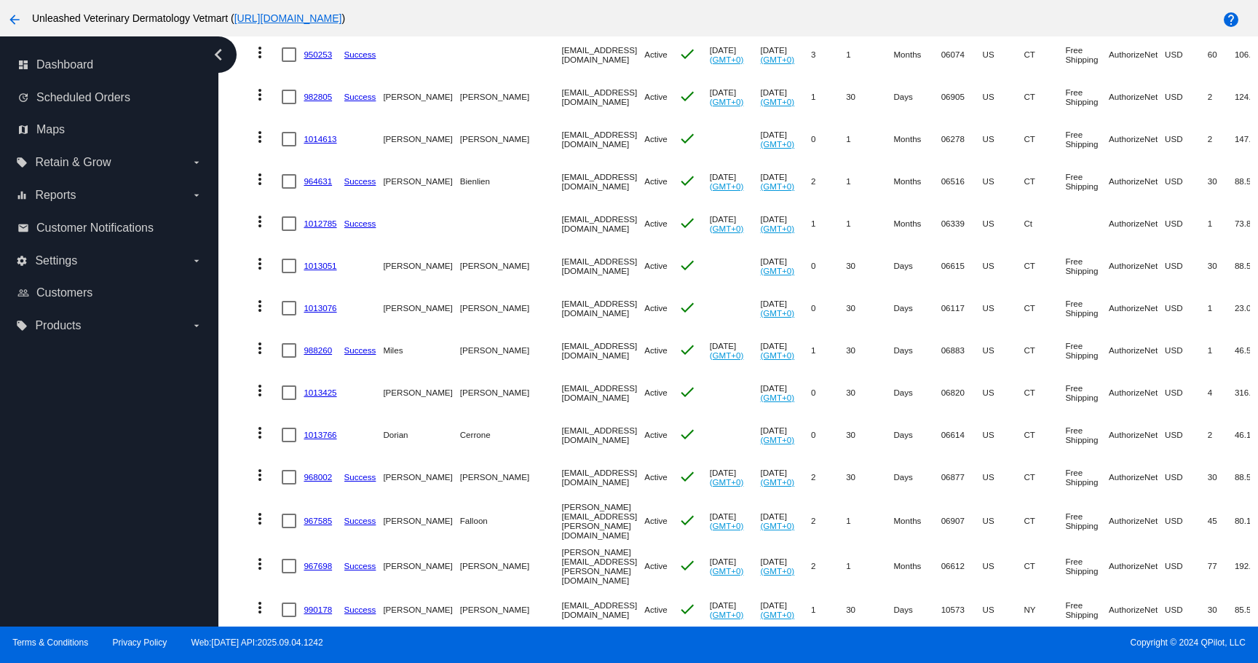
scroll to position [516, 0]
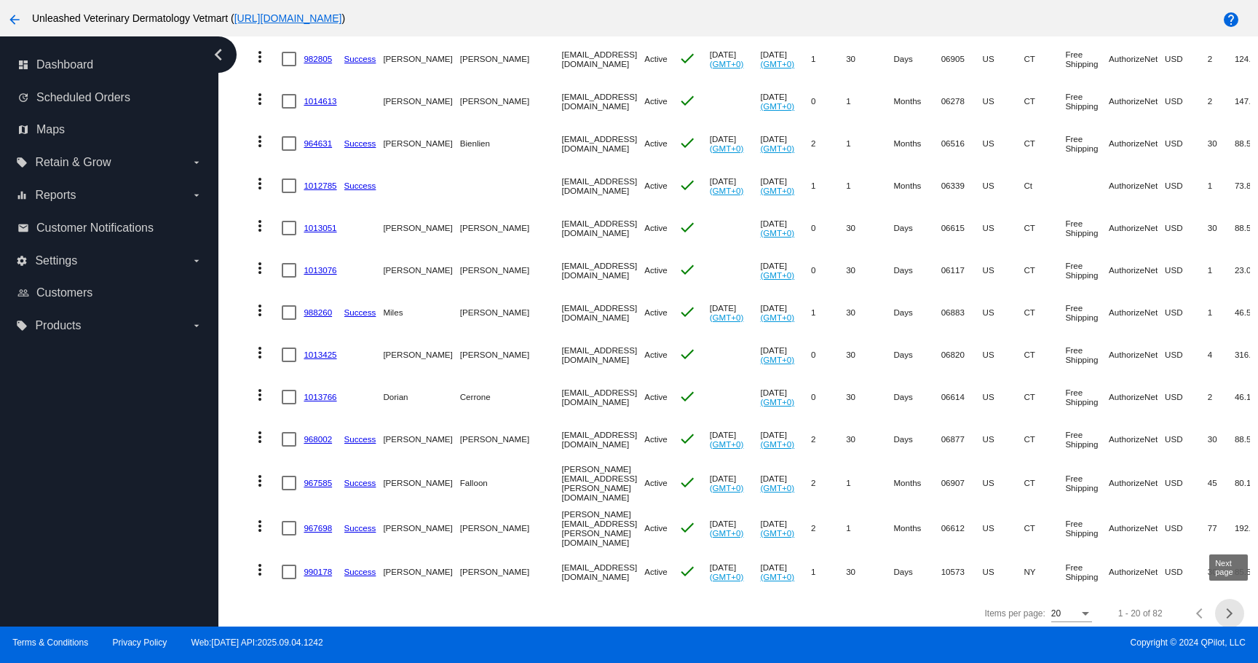
click at [1232, 609] on button "Next page" at bounding box center [1229, 613] width 29 height 29
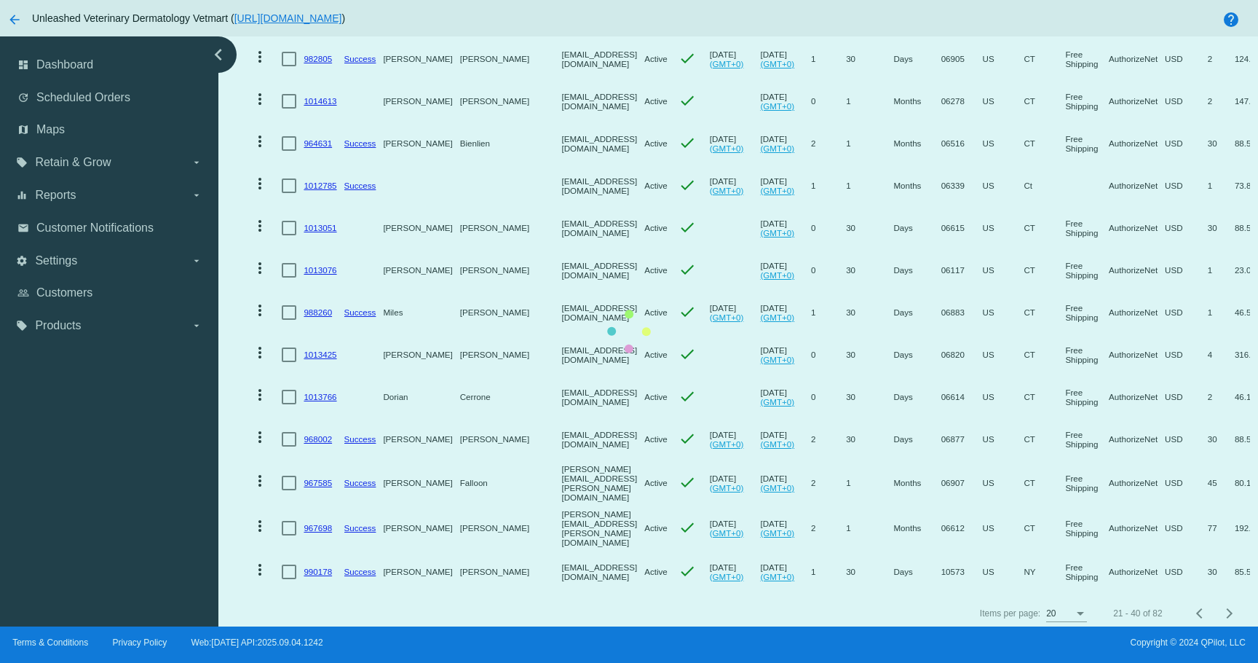
click at [1232, 609] on button "Next page" at bounding box center [1229, 613] width 29 height 29
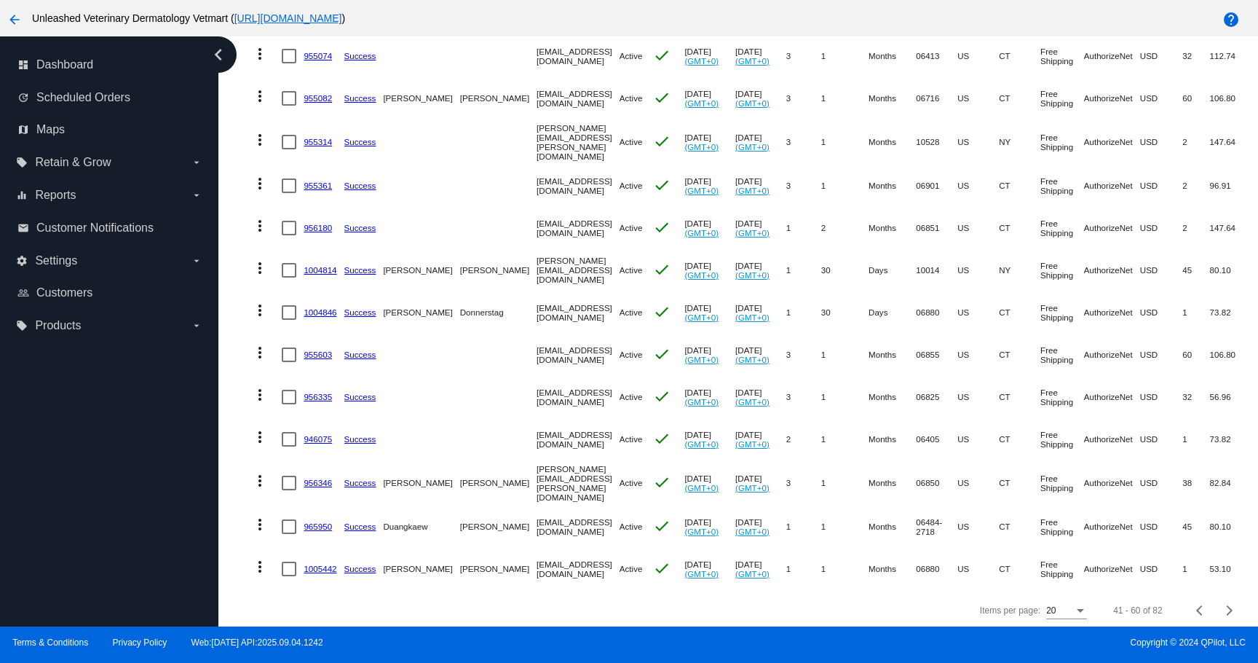
click at [1232, 609] on button "Next page" at bounding box center [1229, 610] width 29 height 29
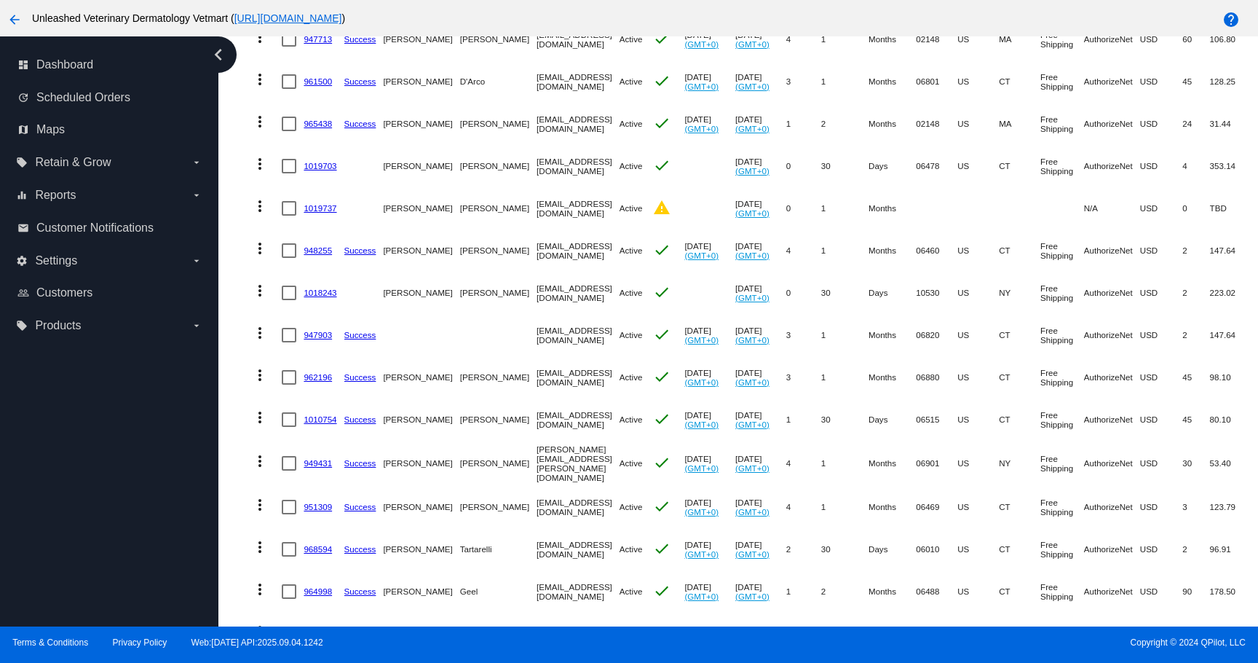
scroll to position [198, 0]
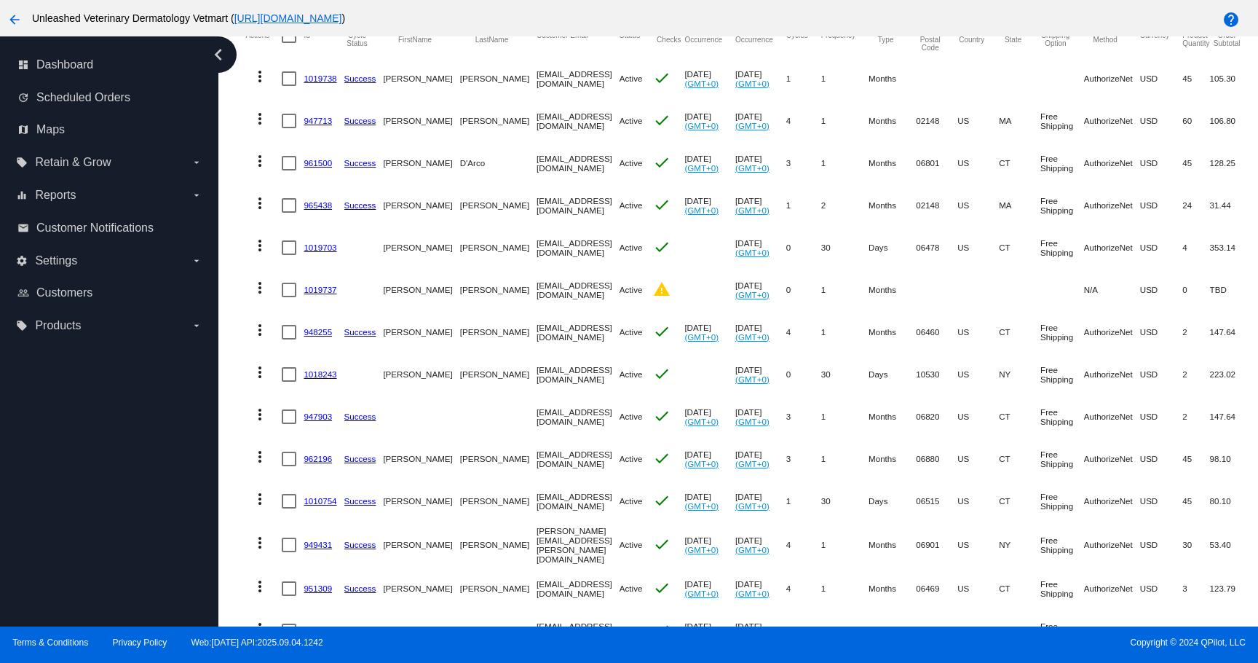
click at [292, 287] on div at bounding box center [289, 290] width 15 height 15
click at [289, 297] on input "checkbox" at bounding box center [288, 297] width 1 height 1
checkbox input "true"
click at [263, 285] on mat-icon "more_vert" at bounding box center [259, 287] width 17 height 17
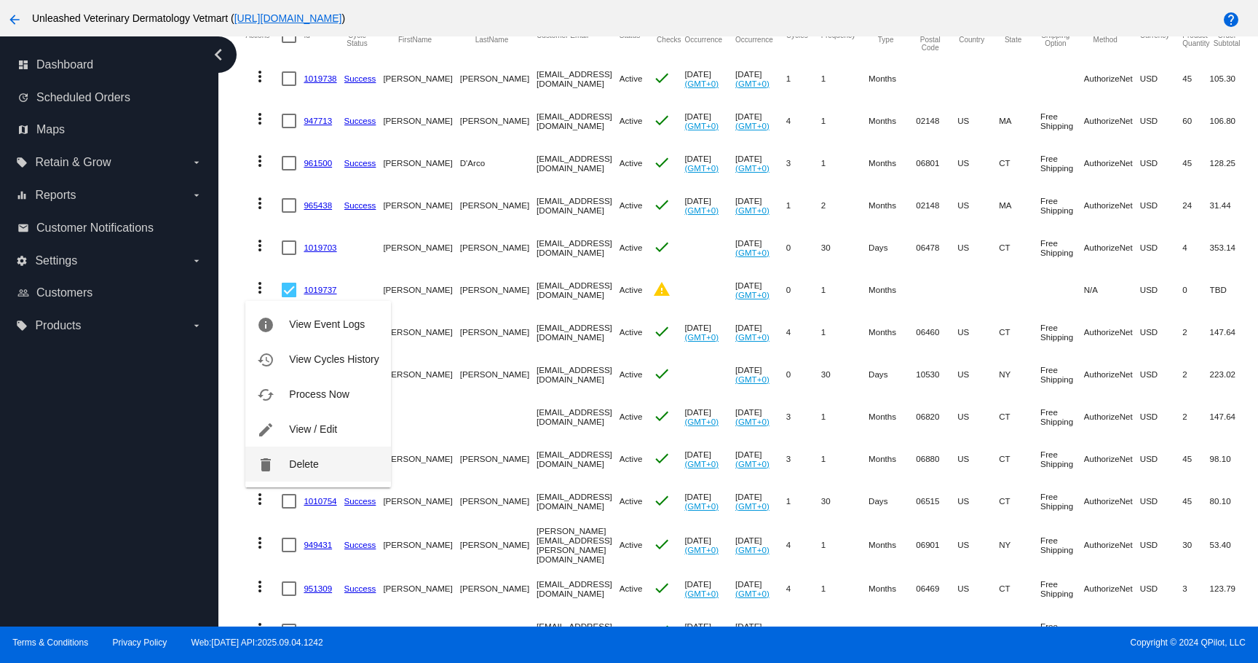
click at [303, 464] on span "Delete" at bounding box center [303, 464] width 29 height 12
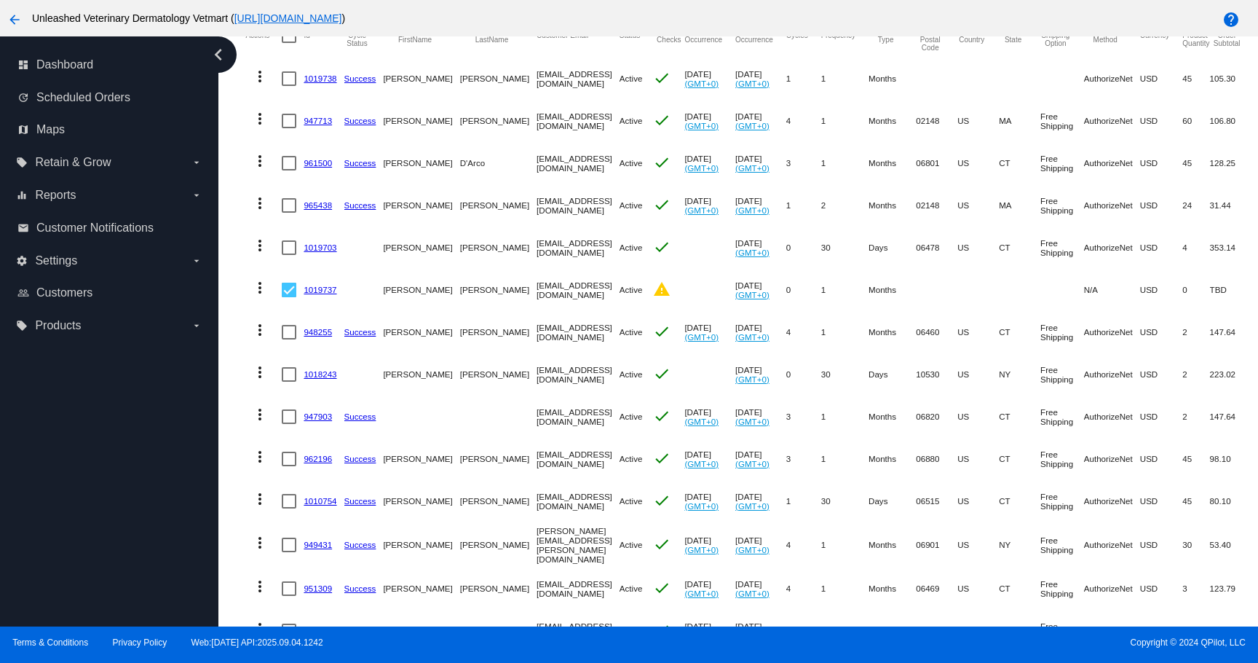
scroll to position [94, 0]
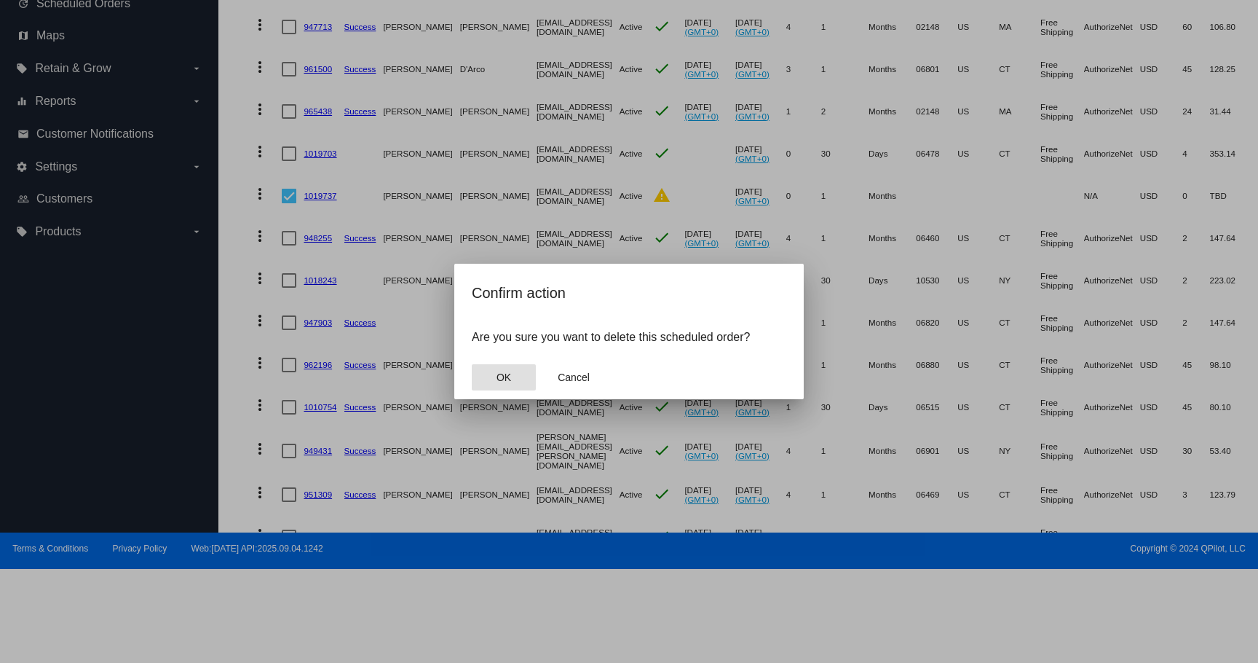
click at [514, 380] on button "OK" at bounding box center [504, 377] width 64 height 26
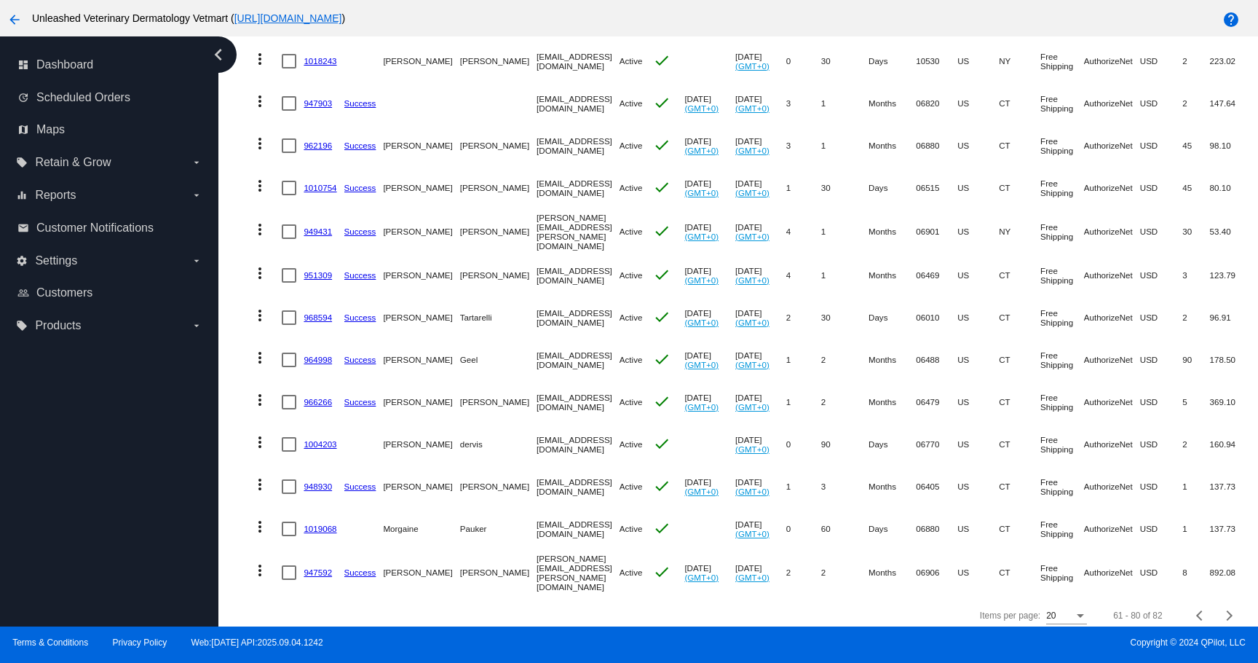
scroll to position [474, 0]
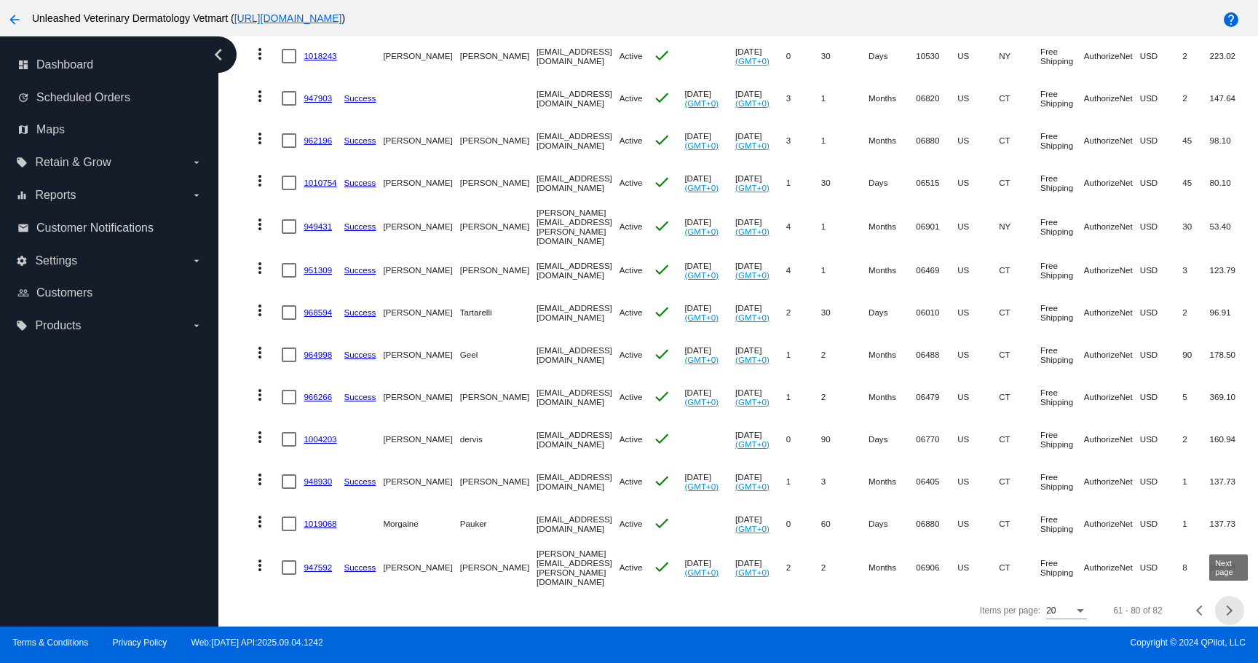
click at [1223, 601] on button "Next page" at bounding box center [1229, 610] width 29 height 29
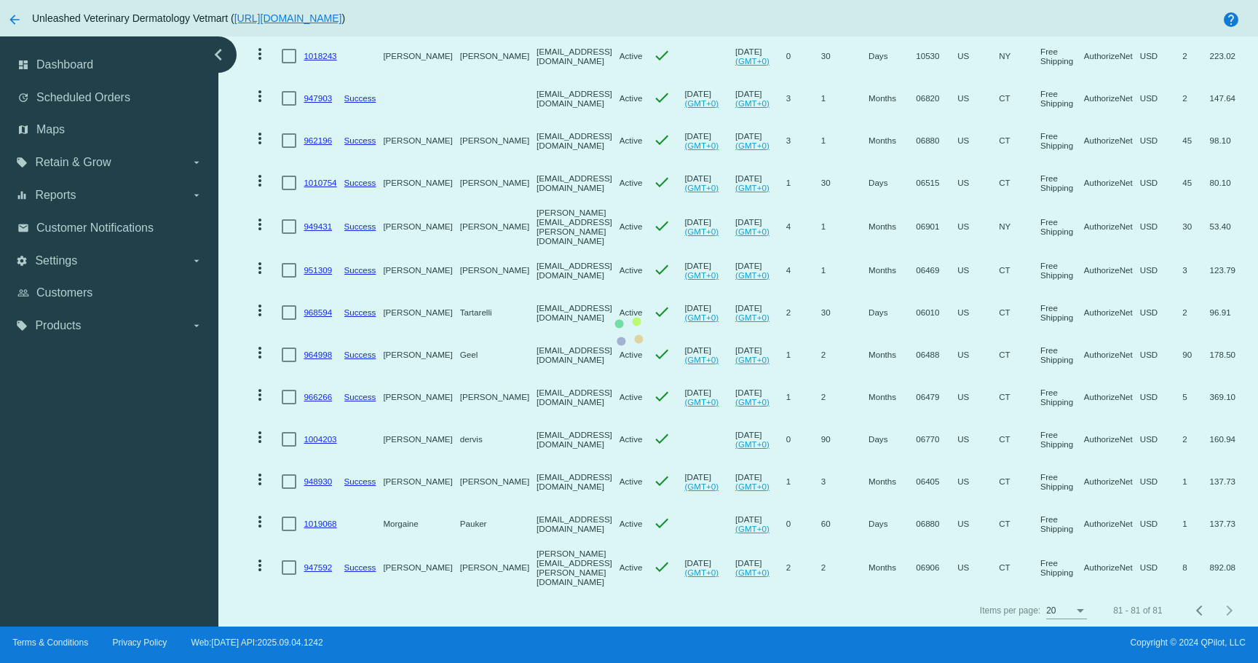
scroll to position [0, 0]
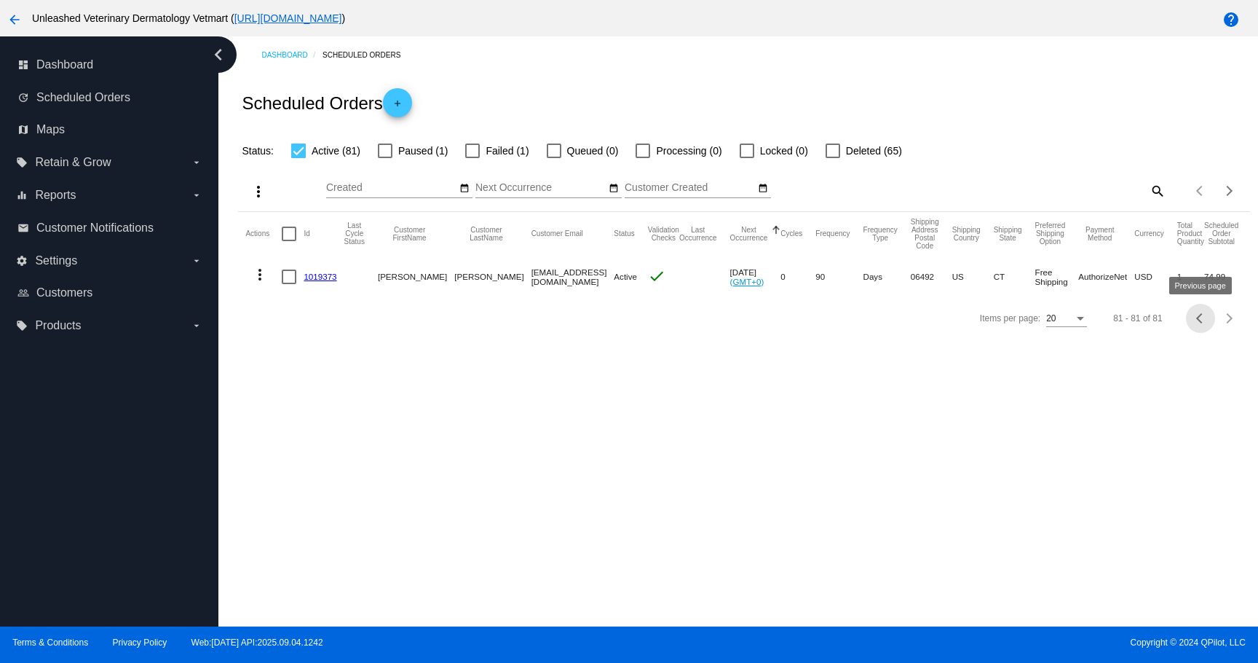
click at [1193, 320] on span "Previous page" at bounding box center [1200, 318] width 29 height 7
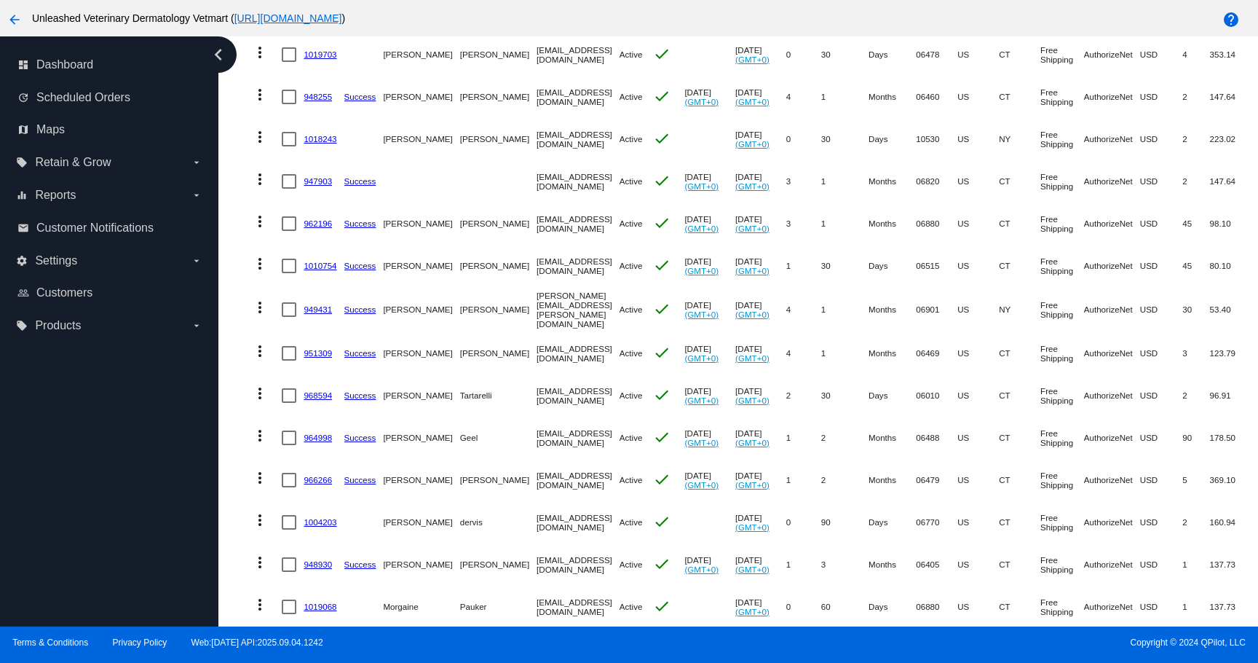
scroll to position [516, 0]
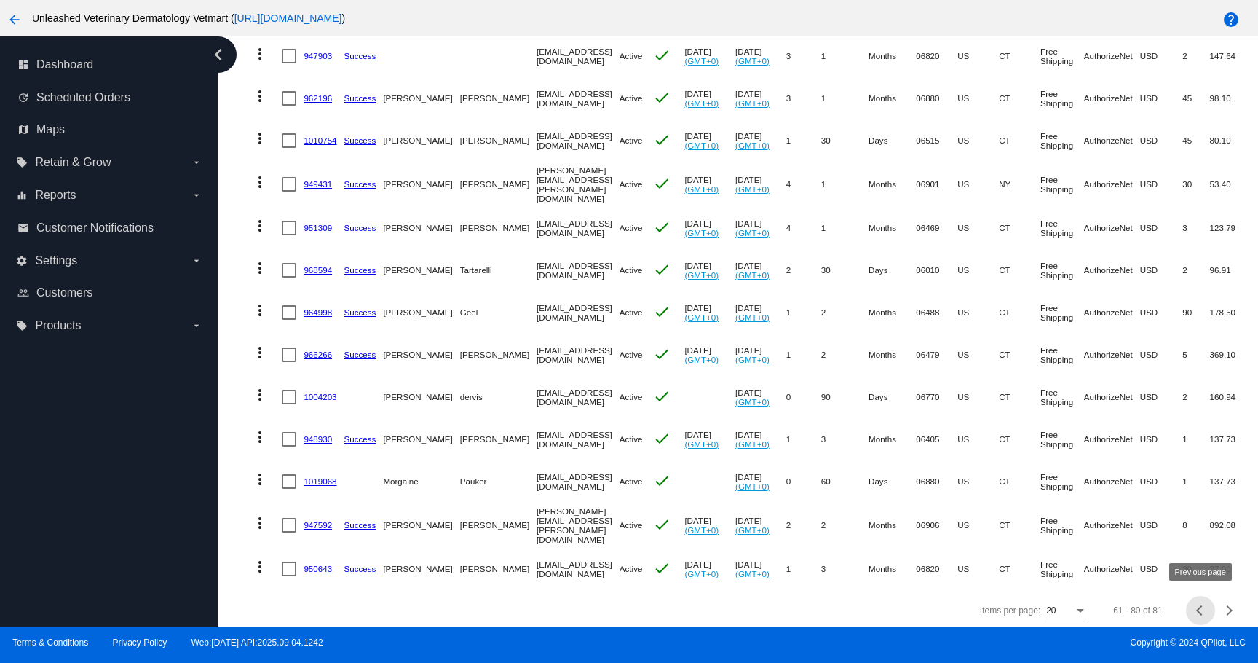
click at [1209, 607] on span "Previous page" at bounding box center [1200, 610] width 29 height 7
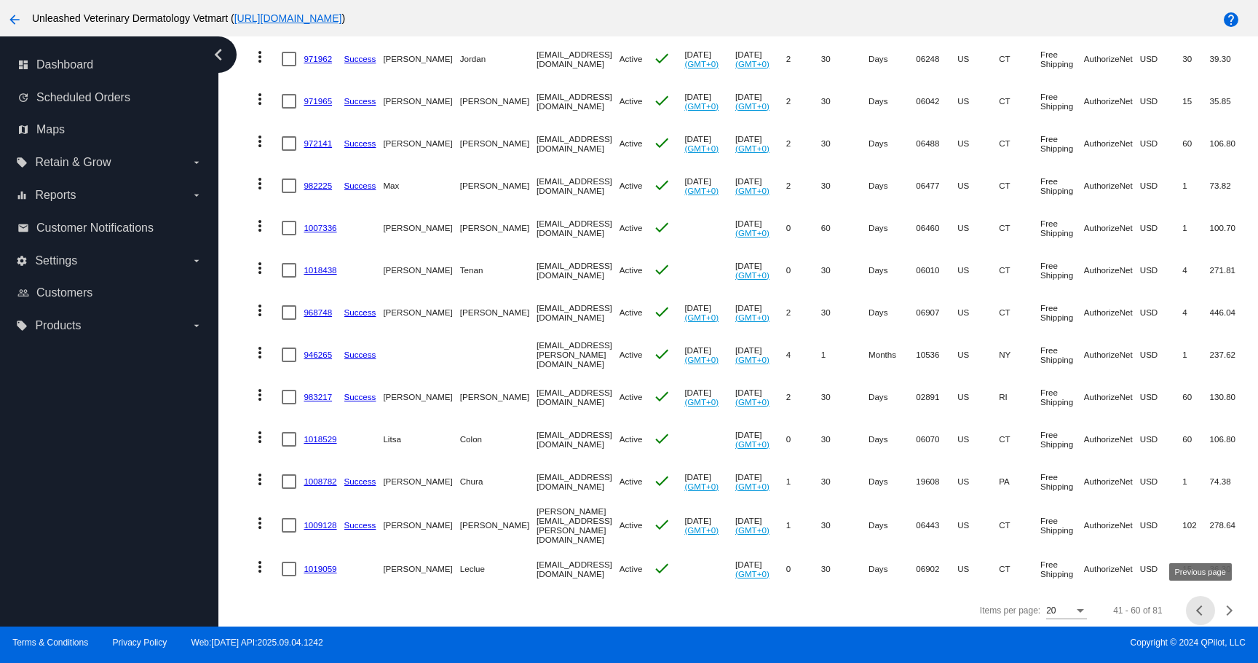
click at [1193, 607] on span "Previous page" at bounding box center [1200, 610] width 29 height 7
